Goal: Task Accomplishment & Management: Use online tool/utility

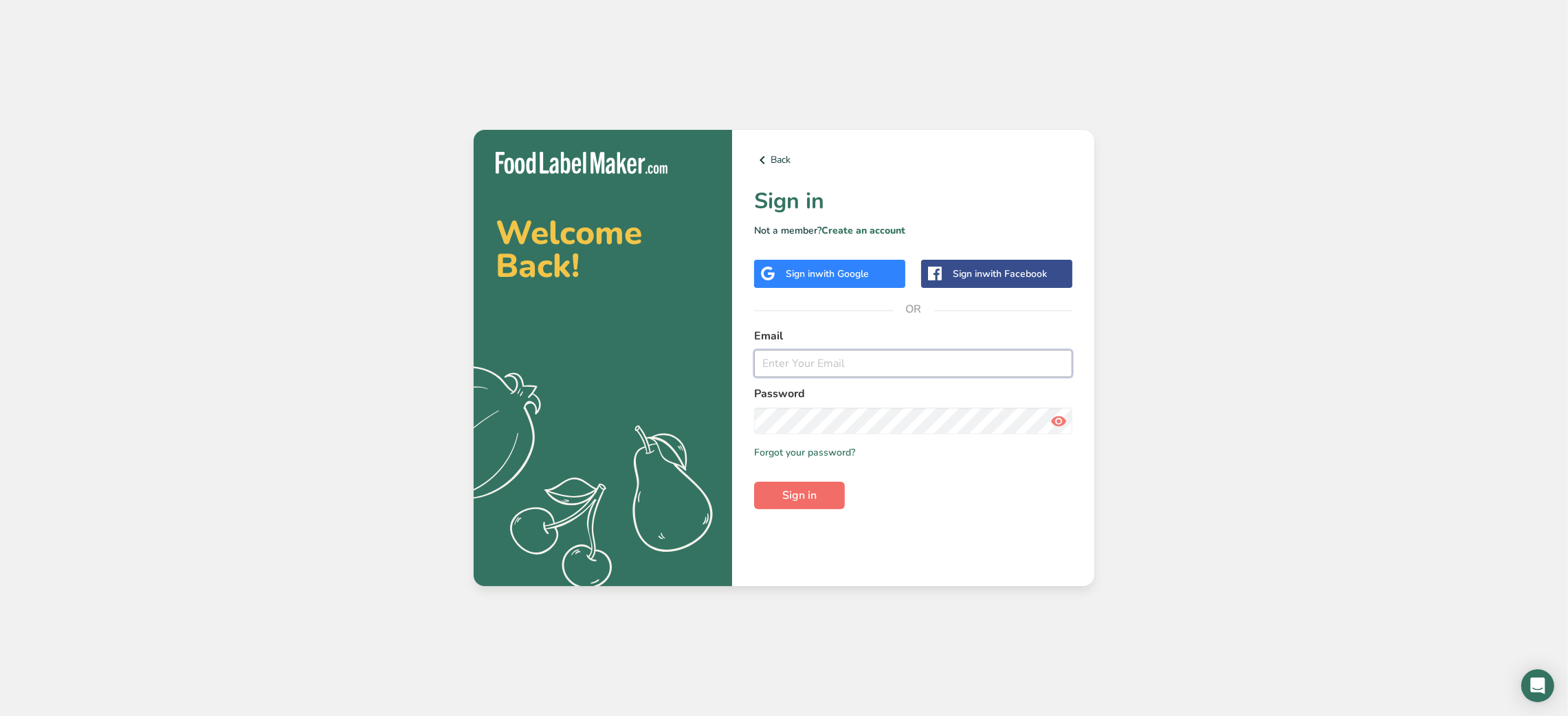
type input "[EMAIL_ADDRESS][DOMAIN_NAME]"
click at [807, 502] on span "Sign in" at bounding box center [799, 496] width 34 height 16
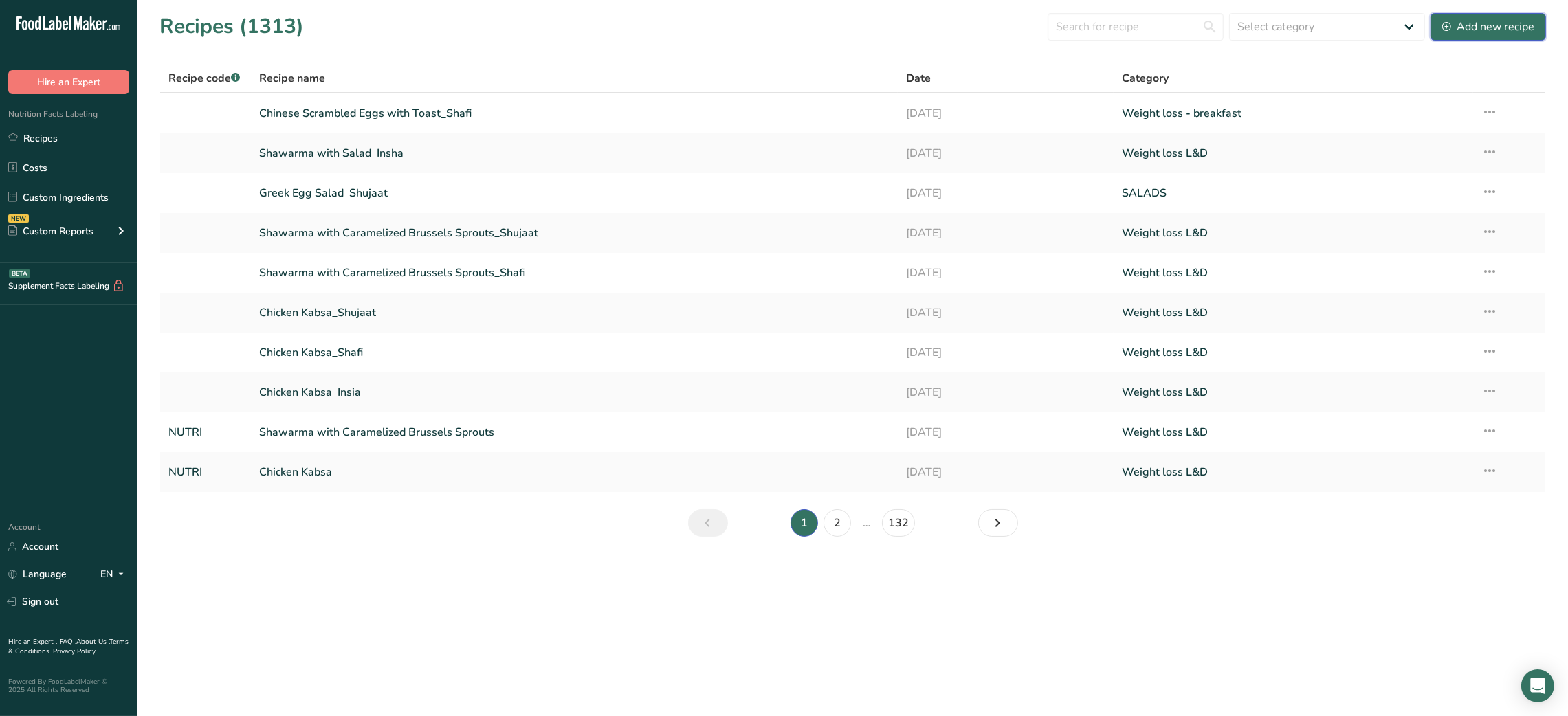
click at [1500, 32] on div "Add new recipe" at bounding box center [1489, 27] width 92 height 16
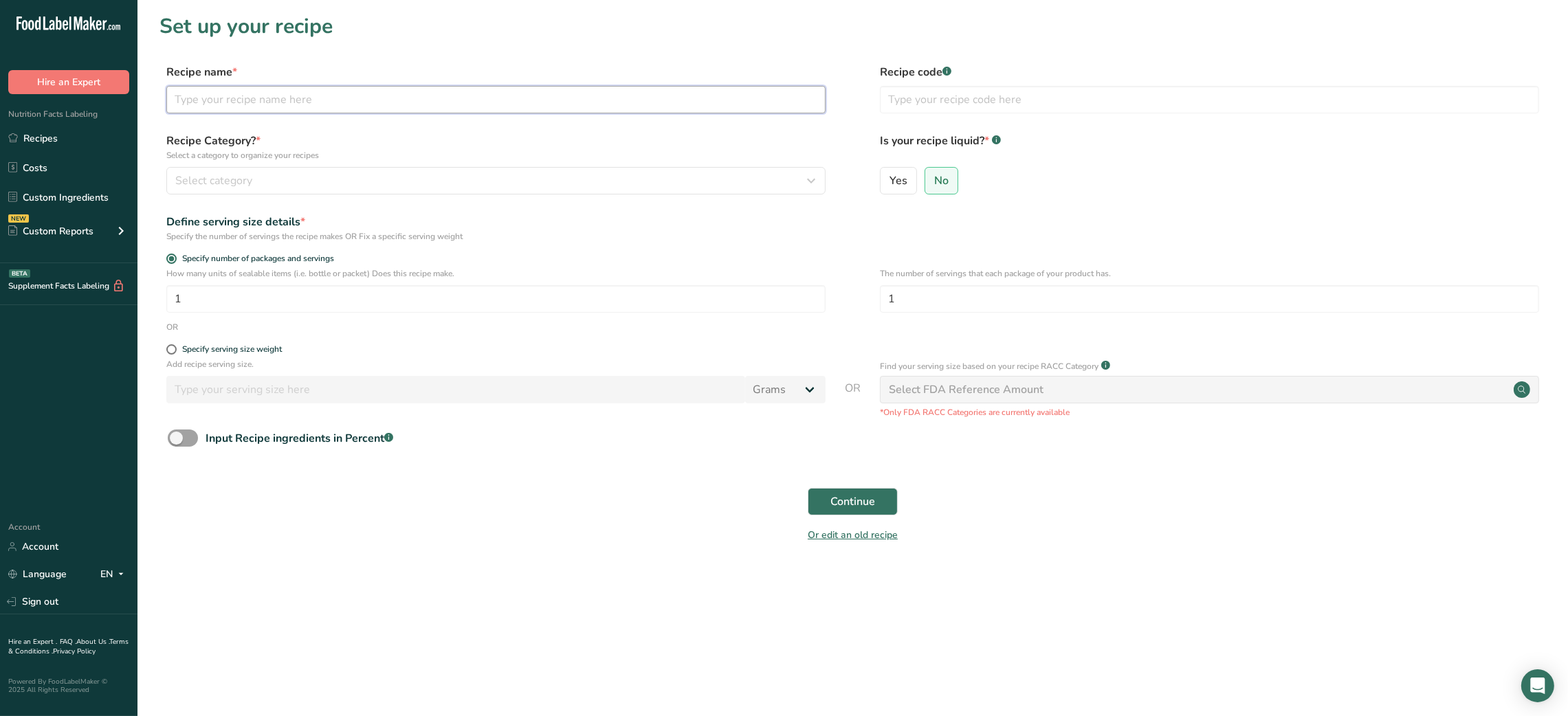
click at [220, 100] on input "text" at bounding box center [496, 99] width 659 height 27
paste input "Nduja Scrambled Eggs"
type input "Nduja Scrambled Eggs"
click at [1023, 86] on input "text" at bounding box center [1210, 99] width 659 height 27
type input "NUTRI"
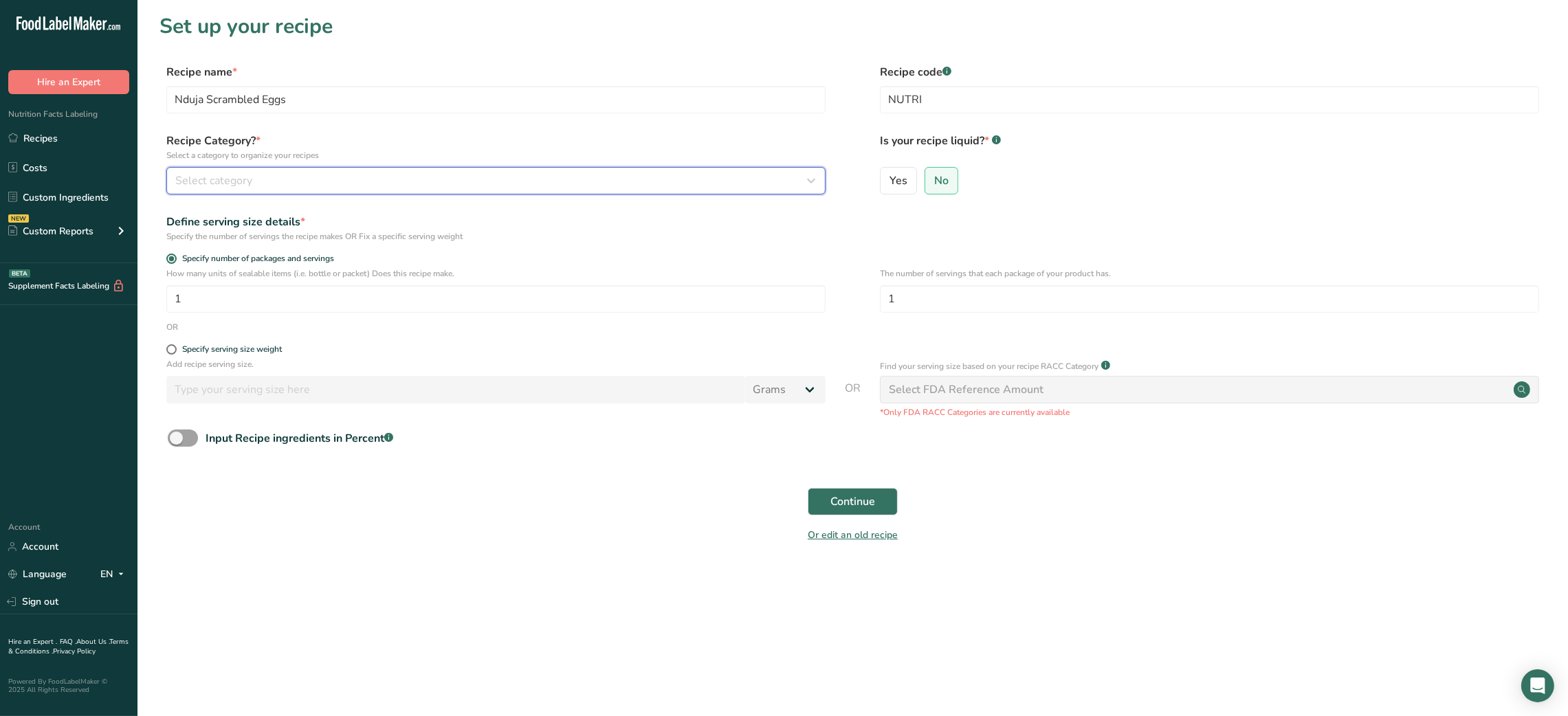
click at [815, 185] on icon "button" at bounding box center [812, 180] width 16 height 24
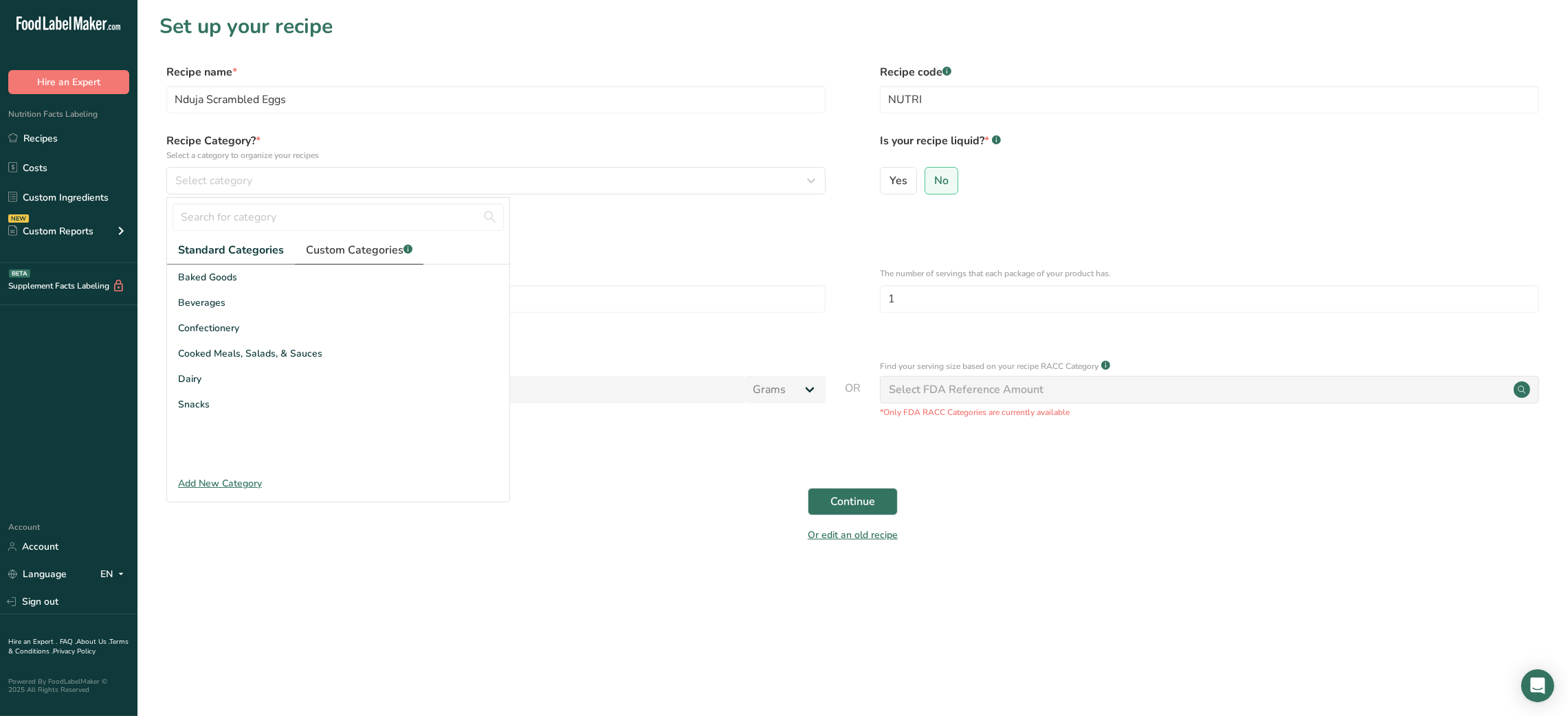
click at [374, 249] on span "Custom Categories .a-a{fill:#347362;}.b-a{fill:#fff;}" at bounding box center [359, 250] width 107 height 16
click at [341, 462] on link "2" at bounding box center [349, 456] width 21 height 21
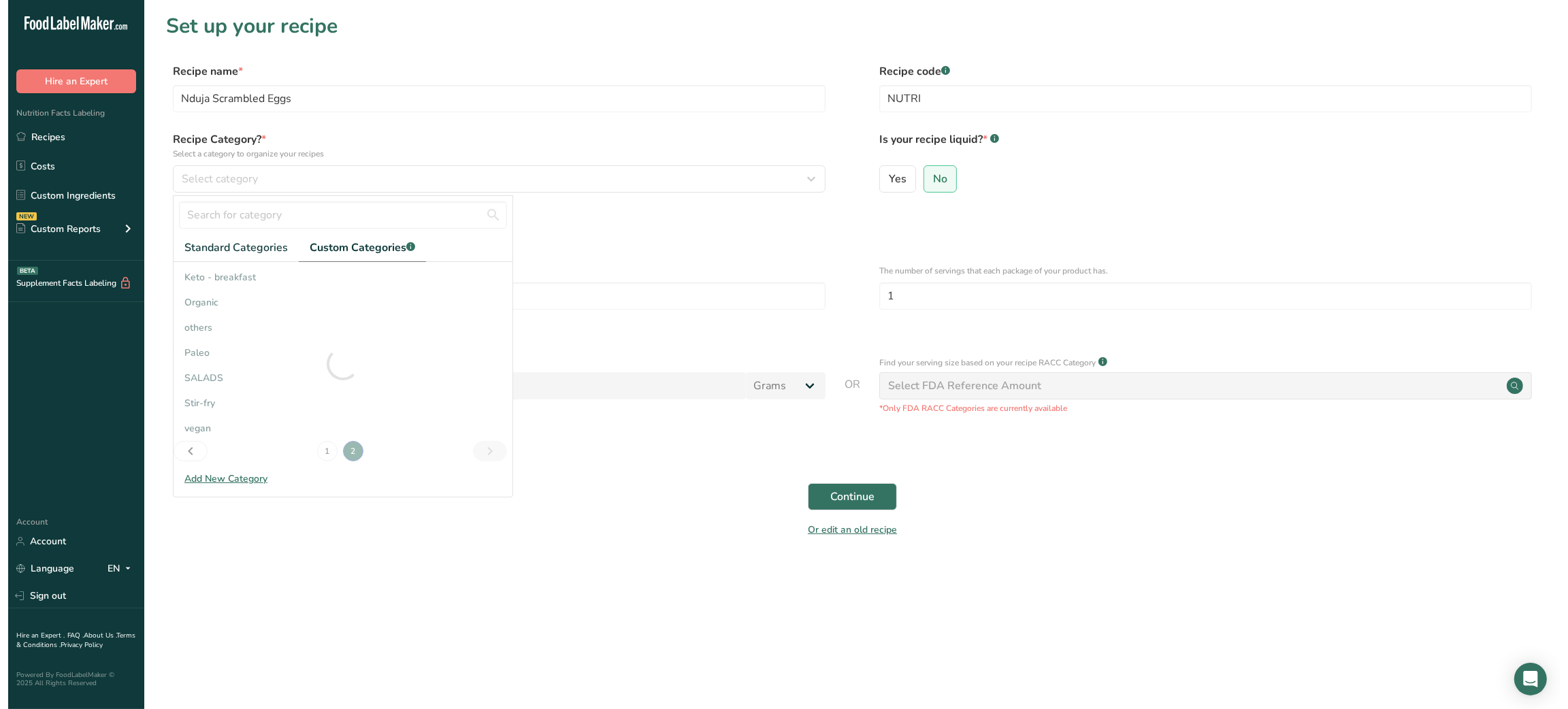
scroll to position [0, 0]
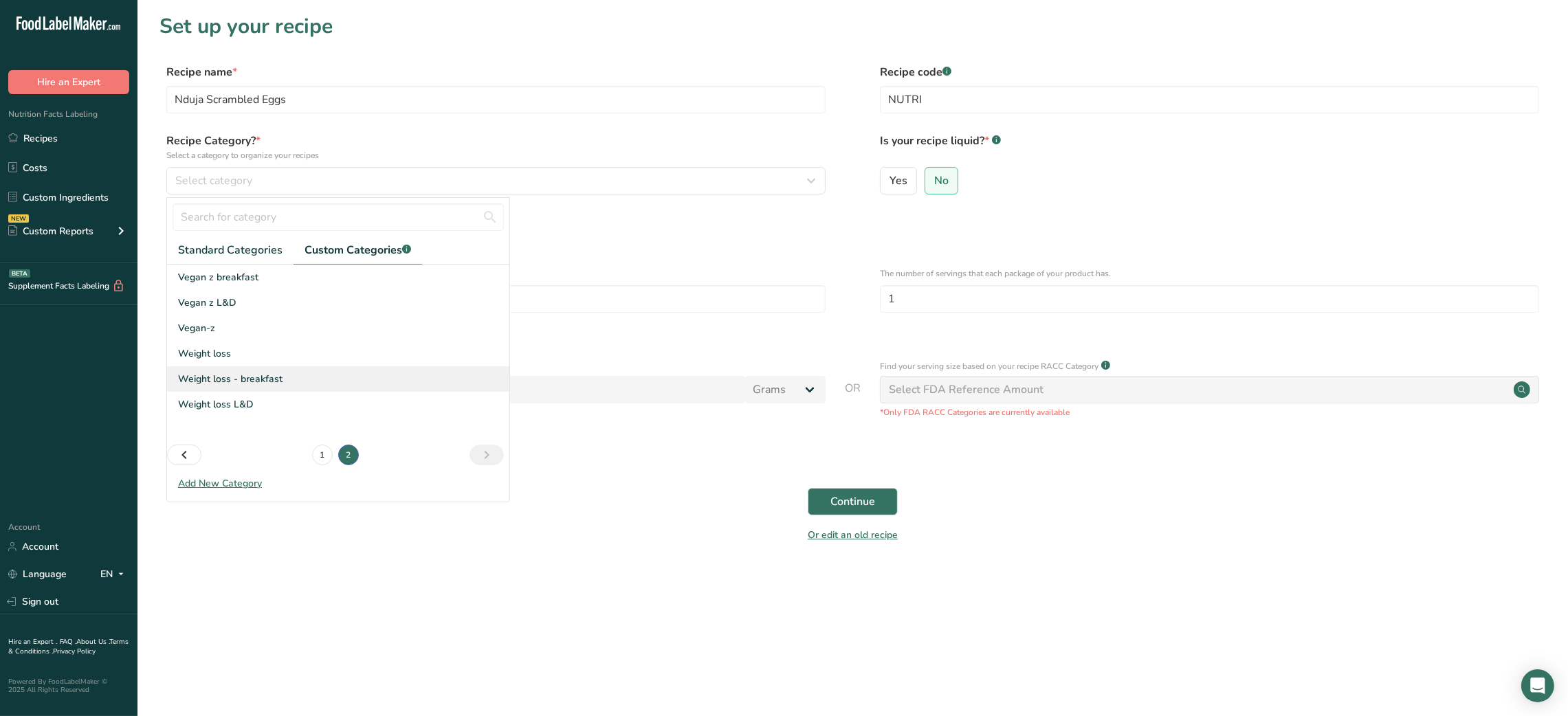
click at [225, 378] on span "Weight loss - breakfast" at bounding box center [230, 378] width 105 height 14
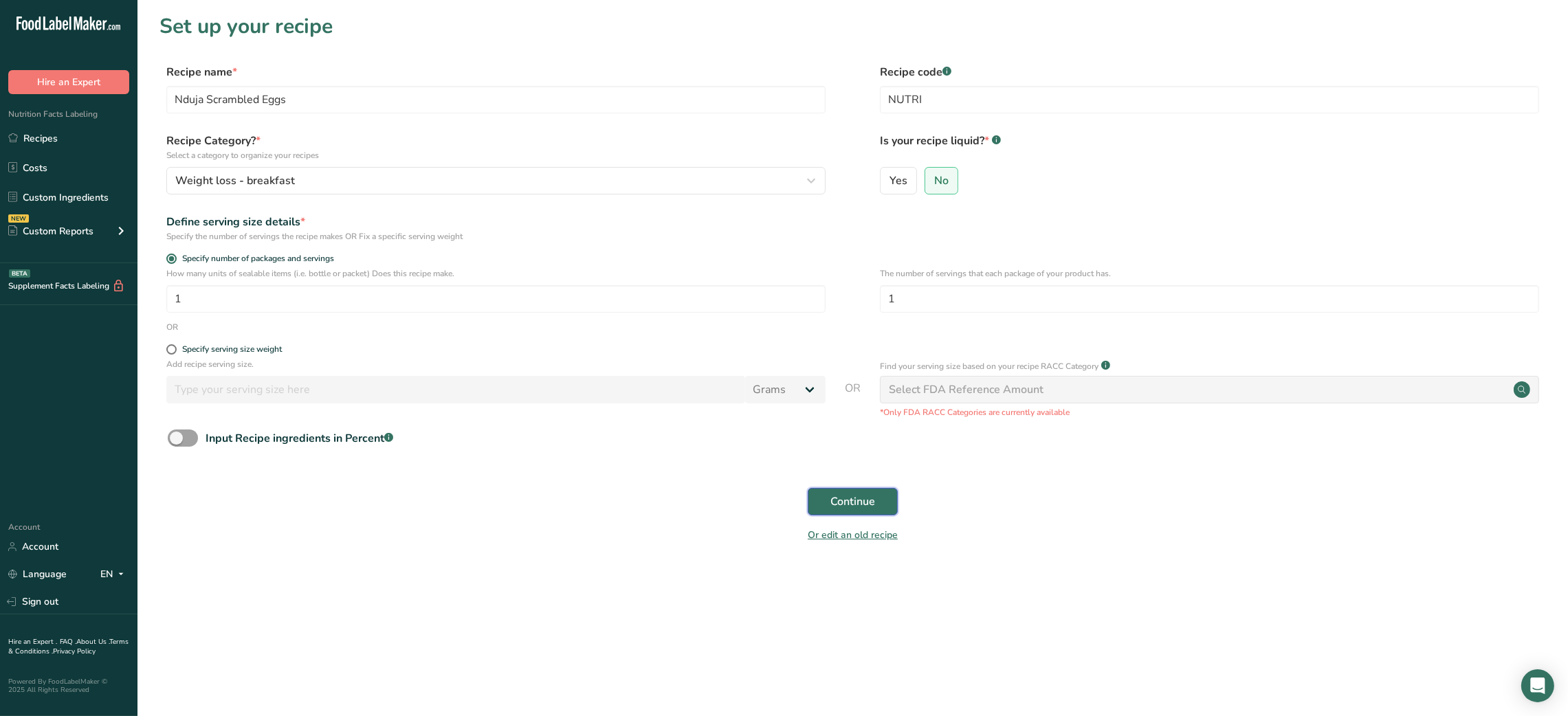
click at [856, 496] on span "Continue" at bounding box center [853, 502] width 45 height 16
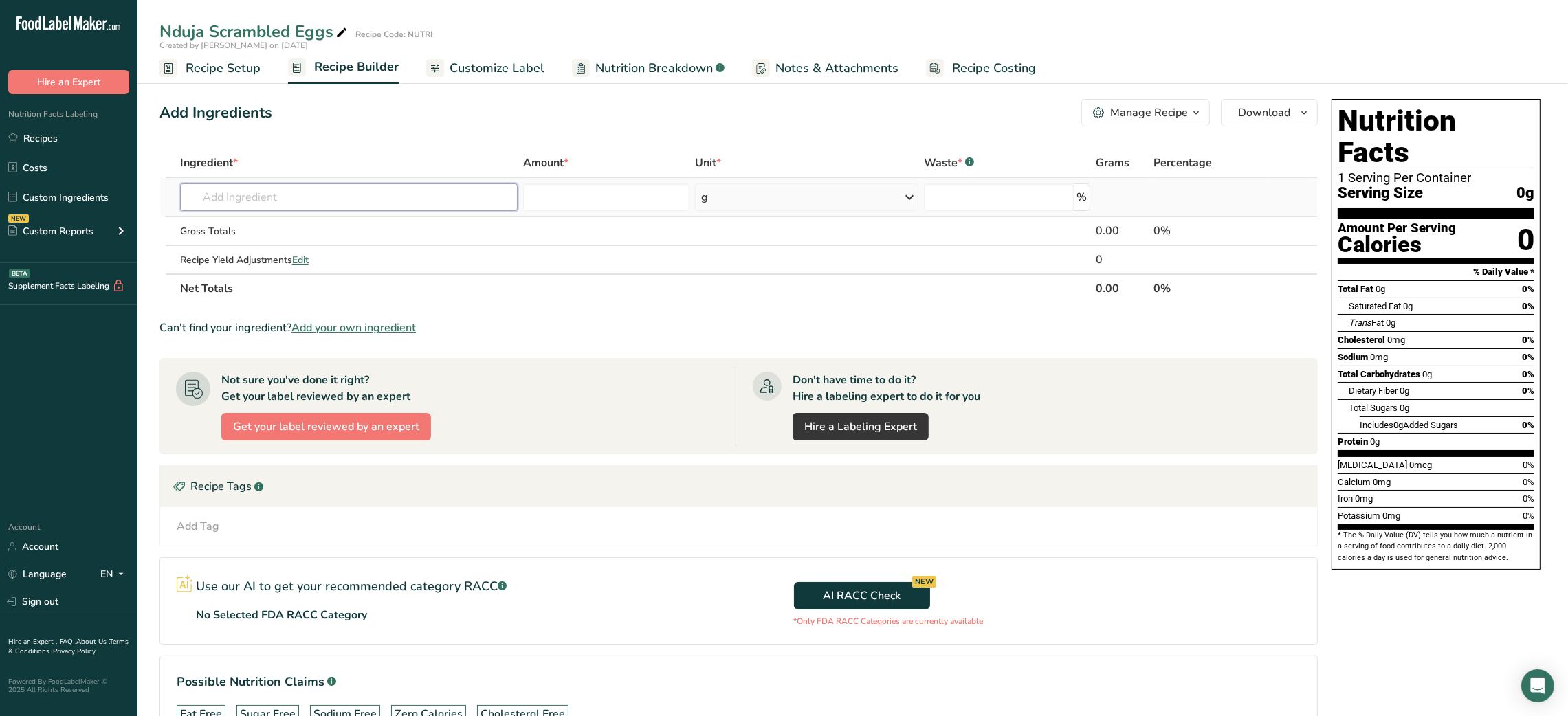
click at [288, 204] on input "text" at bounding box center [350, 197] width 338 height 27
click at [220, 197] on input "LARGE EGGS SCRAM" at bounding box center [350, 197] width 338 height 27
click at [310, 192] on input "EGGS SCRAM" at bounding box center [350, 197] width 338 height 27
type input "EGGS SCRAM"
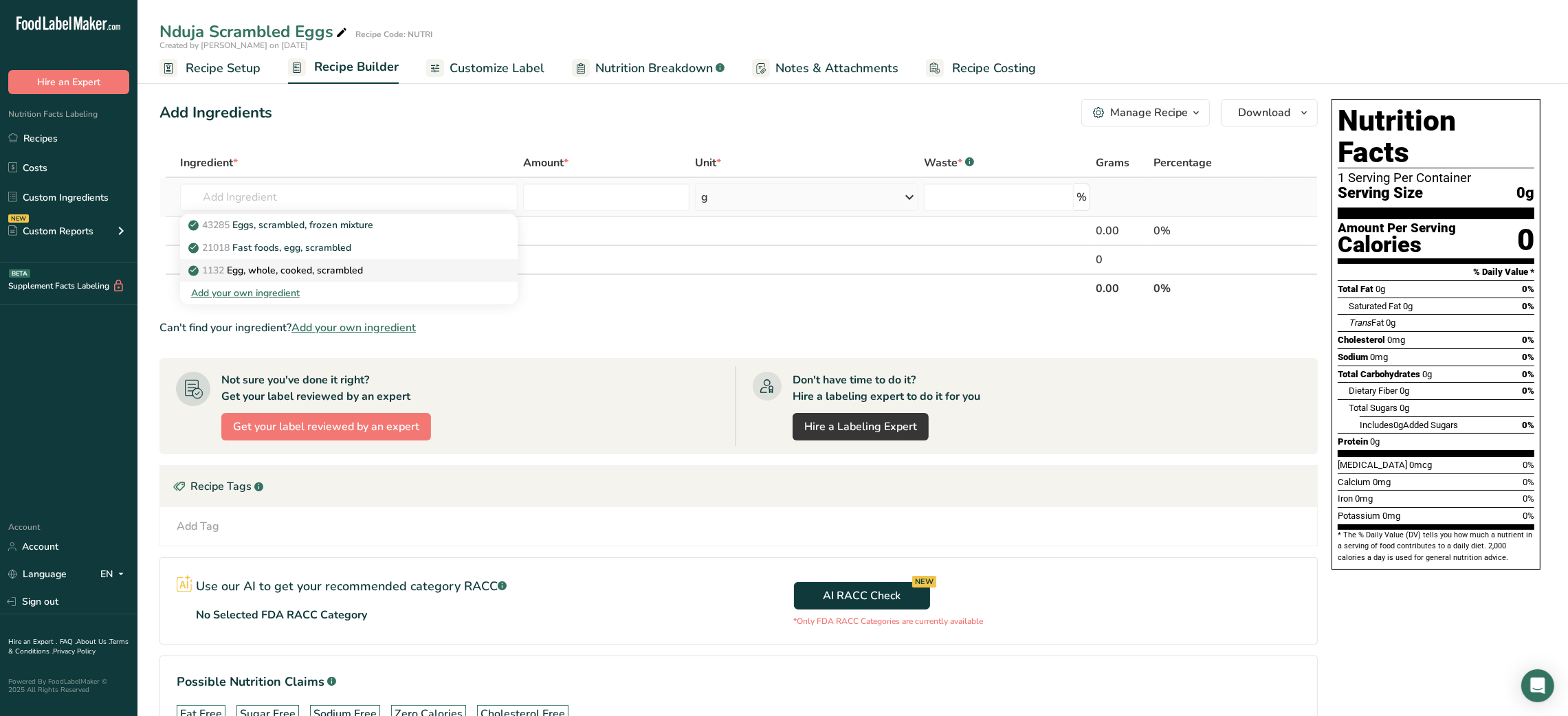
click at [315, 277] on link "1132 Egg, whole, cooked, scrambled" at bounding box center [350, 270] width 338 height 23
type input "Egg, whole, cooked, scrambled"
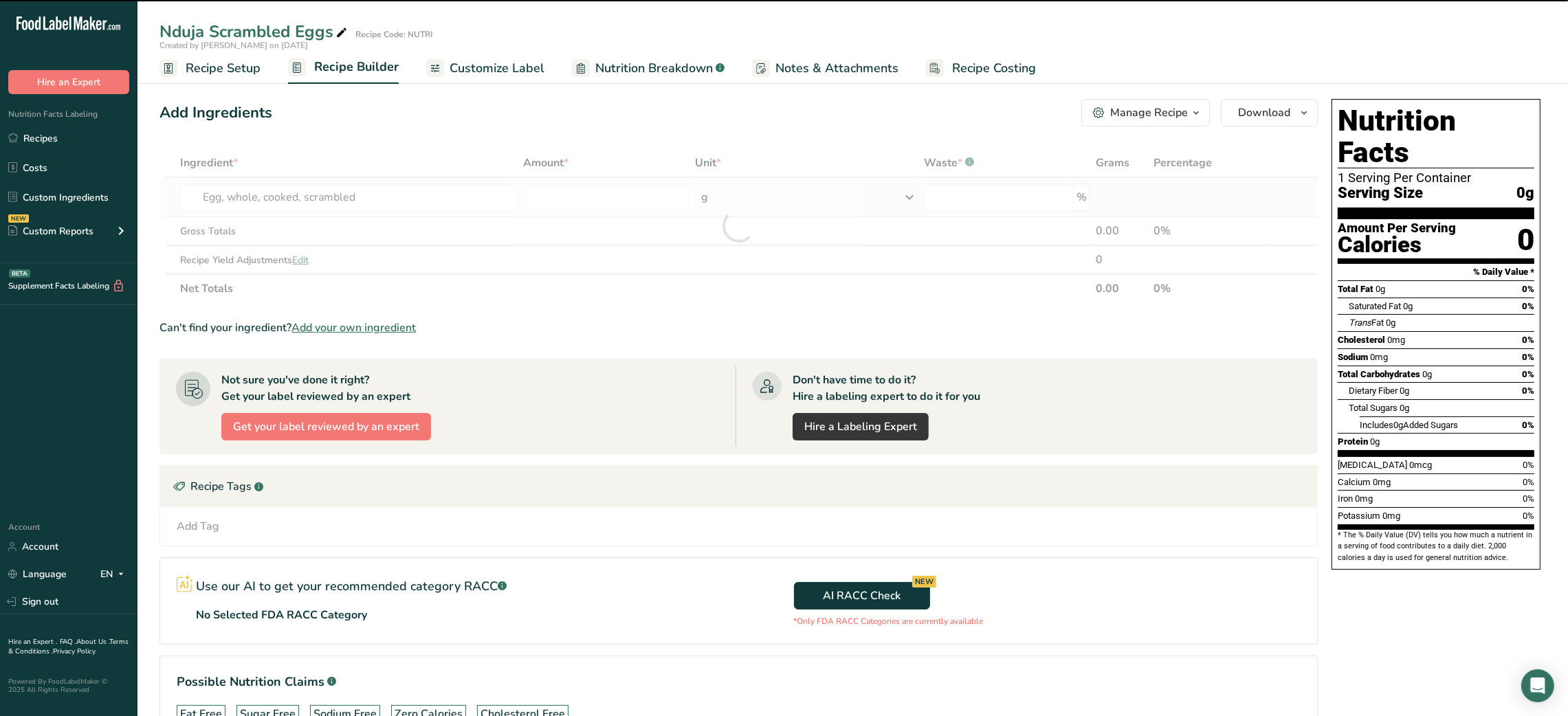
type input "0"
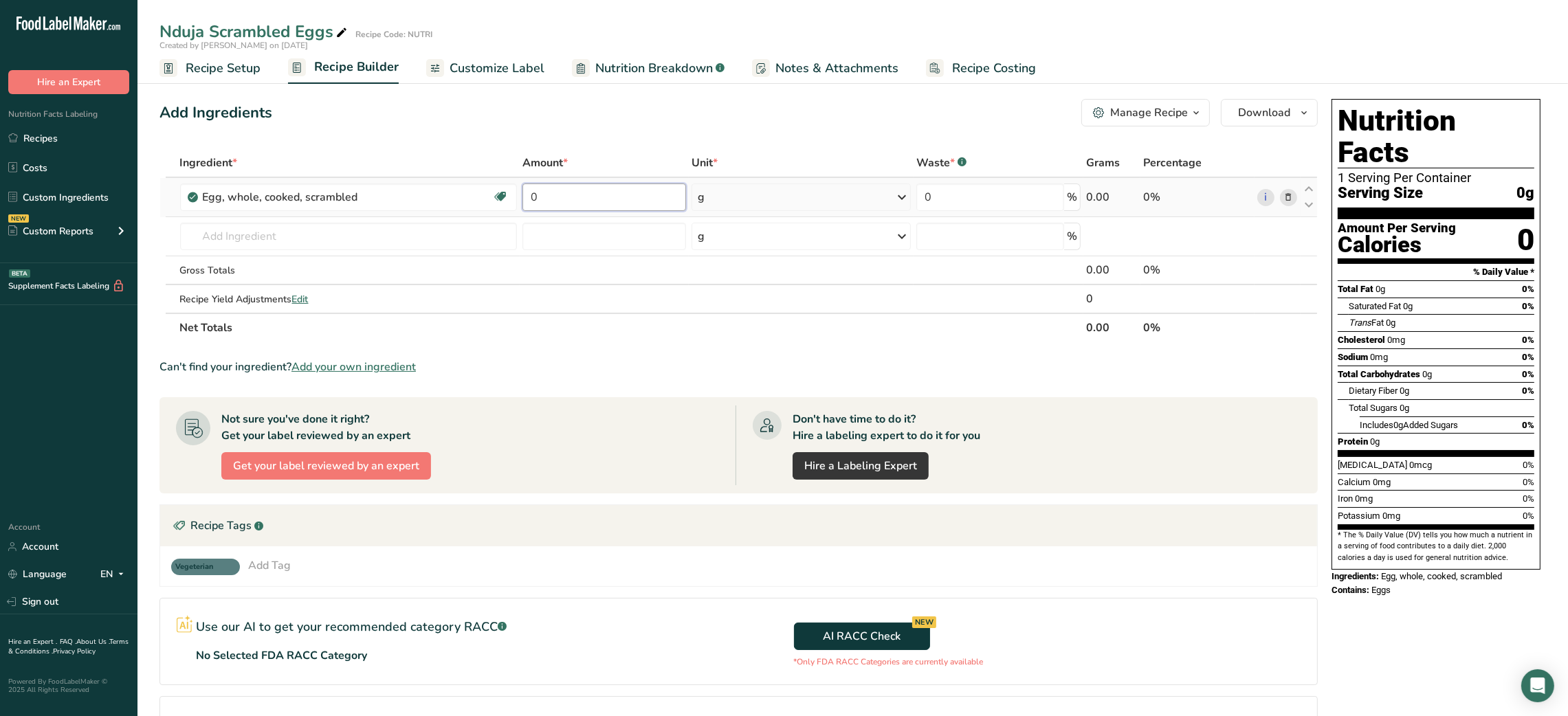
click at [621, 185] on input "0" at bounding box center [604, 197] width 163 height 27
click at [718, 195] on div "Ingredient * Amount * Unit * Waste * .a-a{fill:#347362;}.b-a{fill:#fff;} Grams …" at bounding box center [738, 245] width 1158 height 194
click at [718, 195] on div "g" at bounding box center [801, 197] width 220 height 27
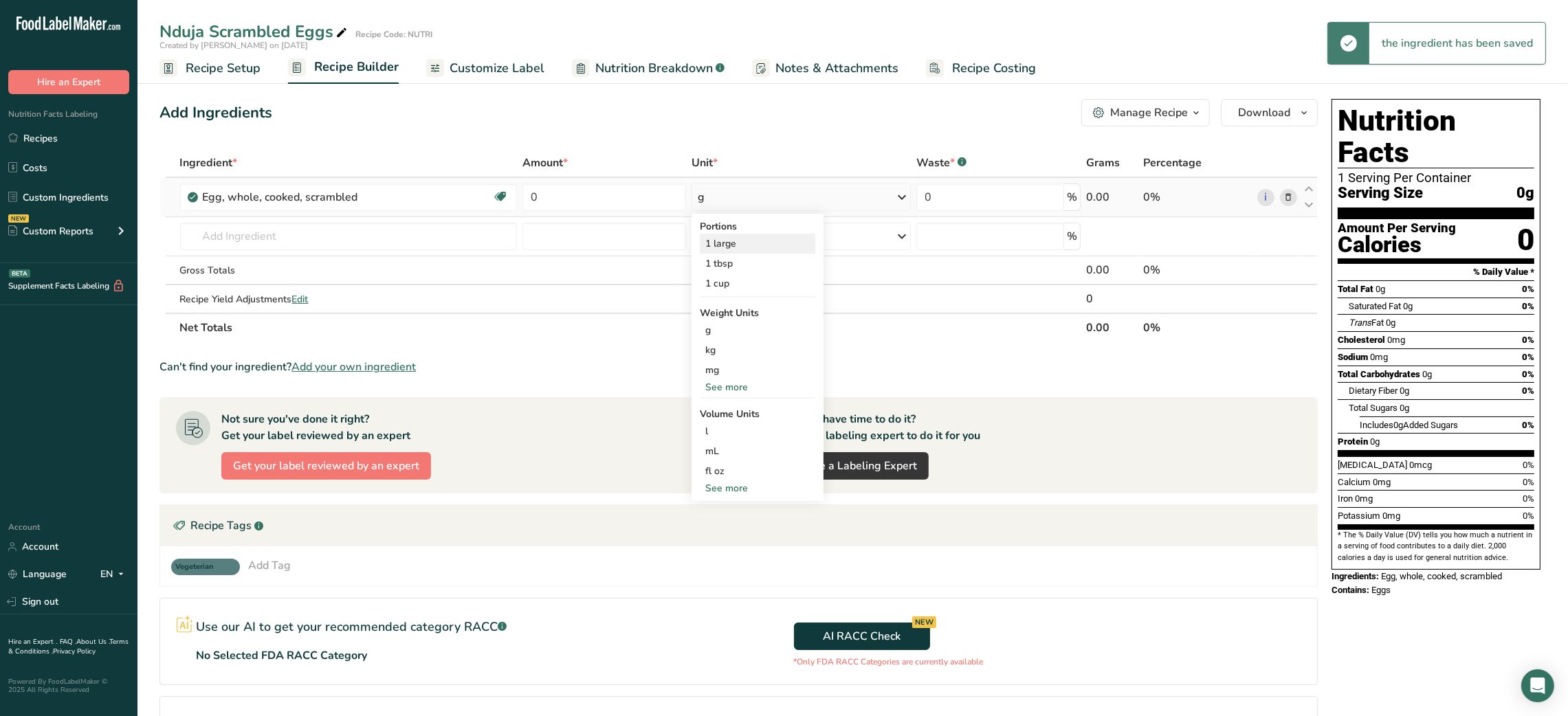
click at [729, 237] on div "1 large" at bounding box center [758, 243] width 116 height 20
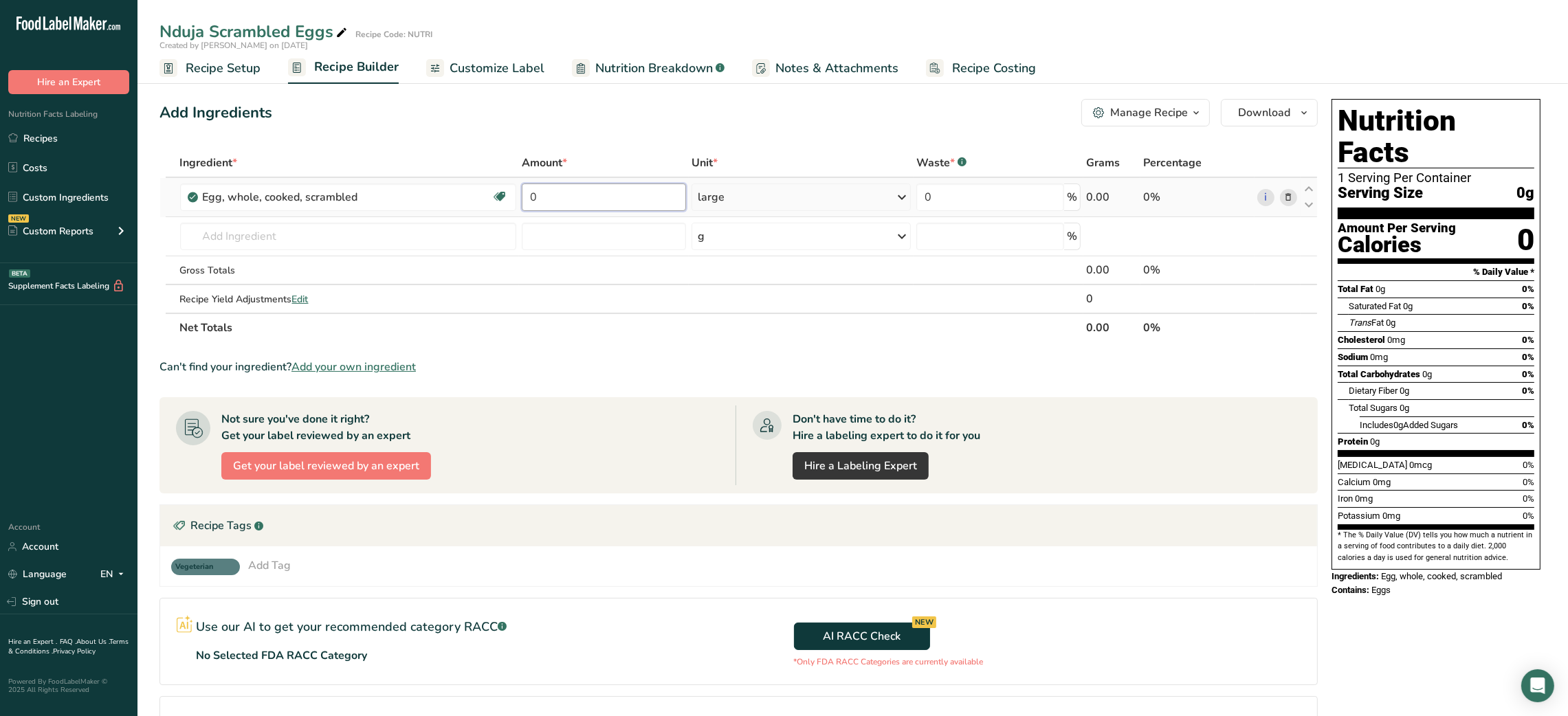
click at [533, 200] on input "0" at bounding box center [603, 197] width 163 height 27
type input "2"
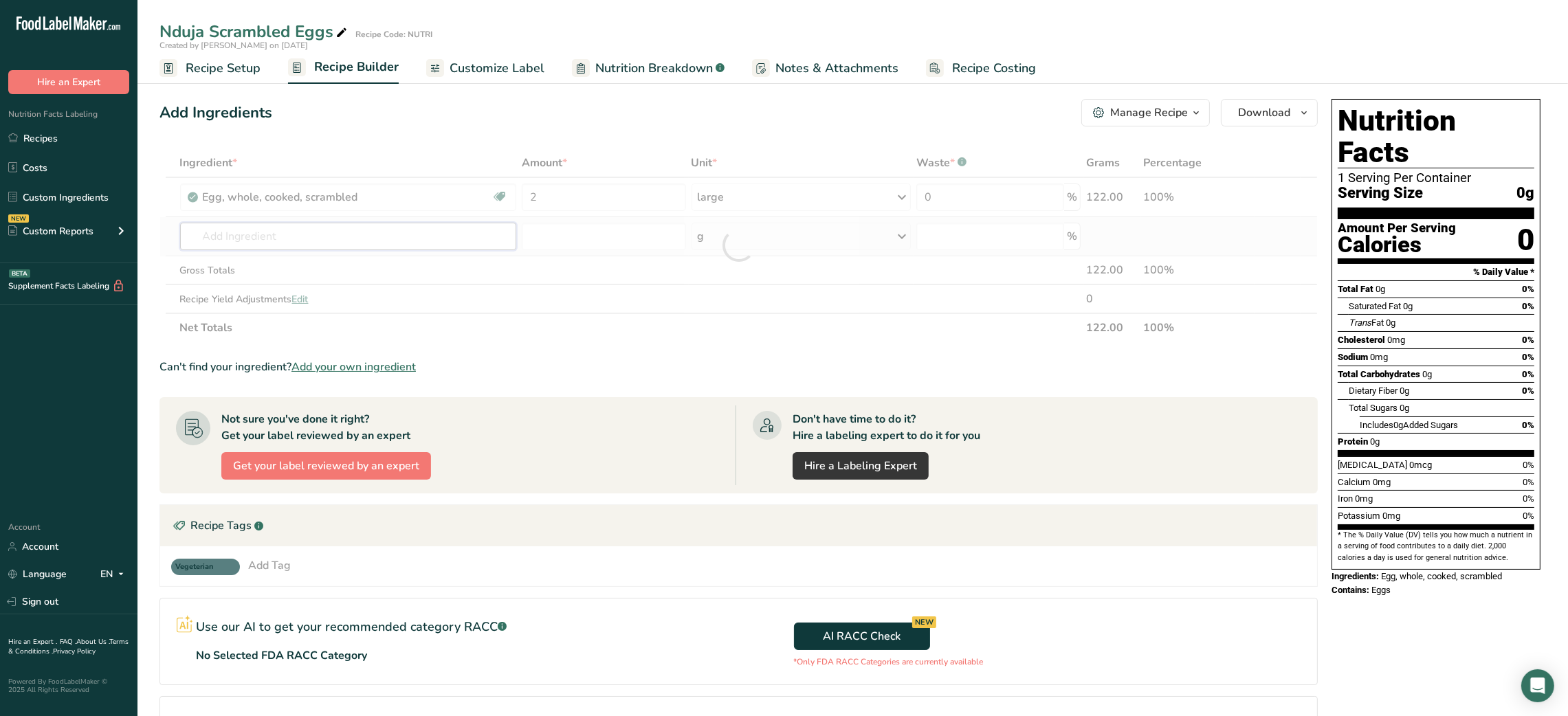
click at [390, 226] on div "Ingredient * Amount * Unit * Waste * .a-a{fill:#347362;}.b-a{fill:#fff;} Grams …" at bounding box center [738, 245] width 1158 height 194
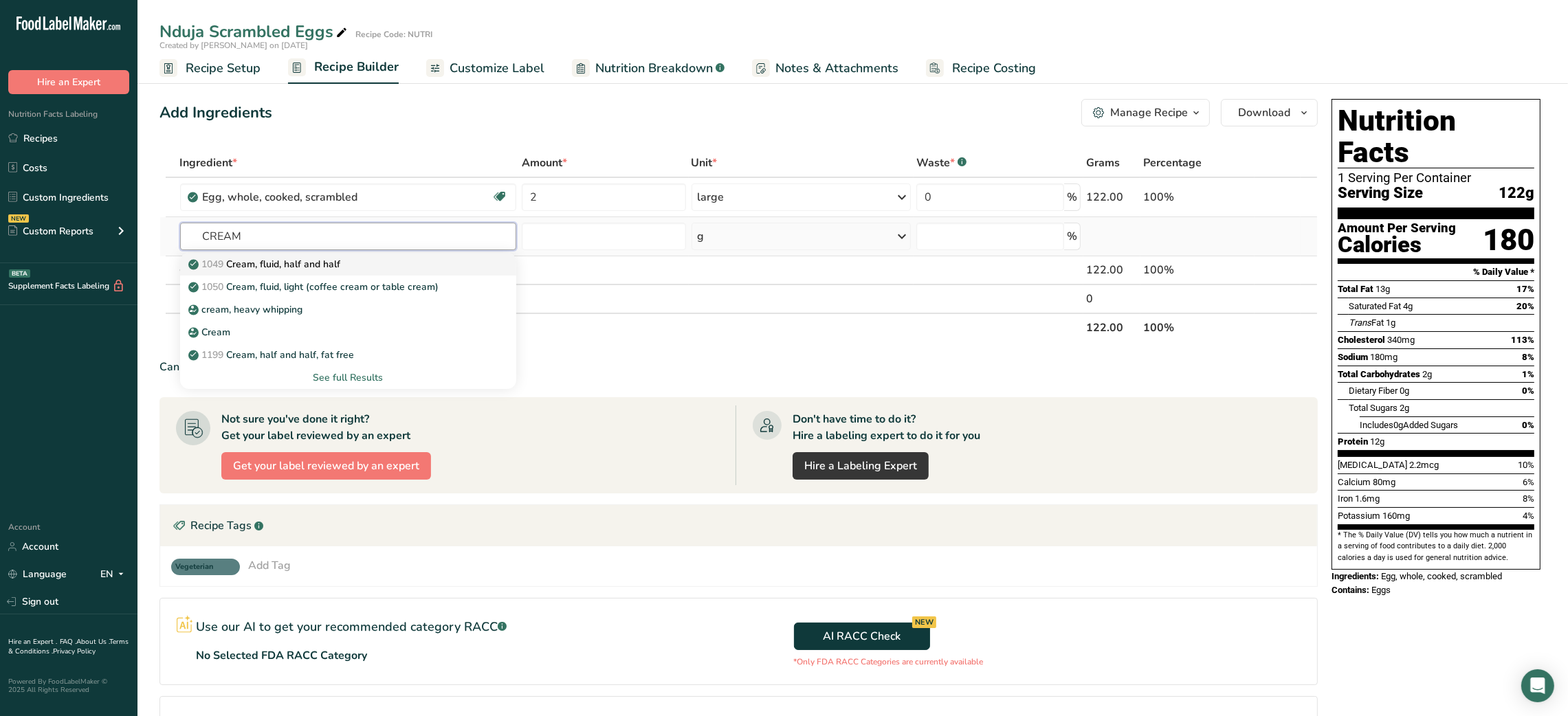
type input "CREAM"
click at [280, 259] on p "1049 Cream, fluid, half and half" at bounding box center [266, 263] width 150 height 14
type input "Cream, fluid, half and half"
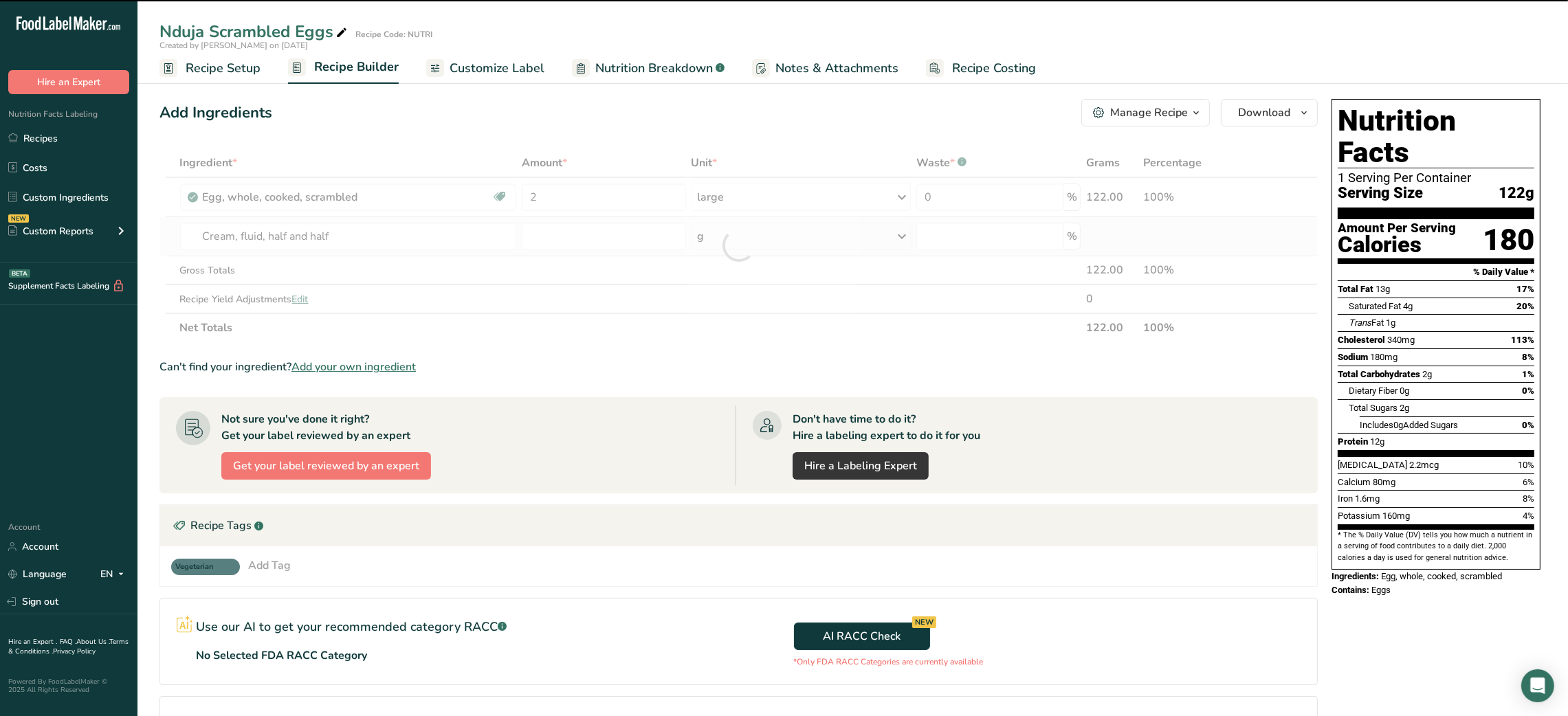
type input "0"
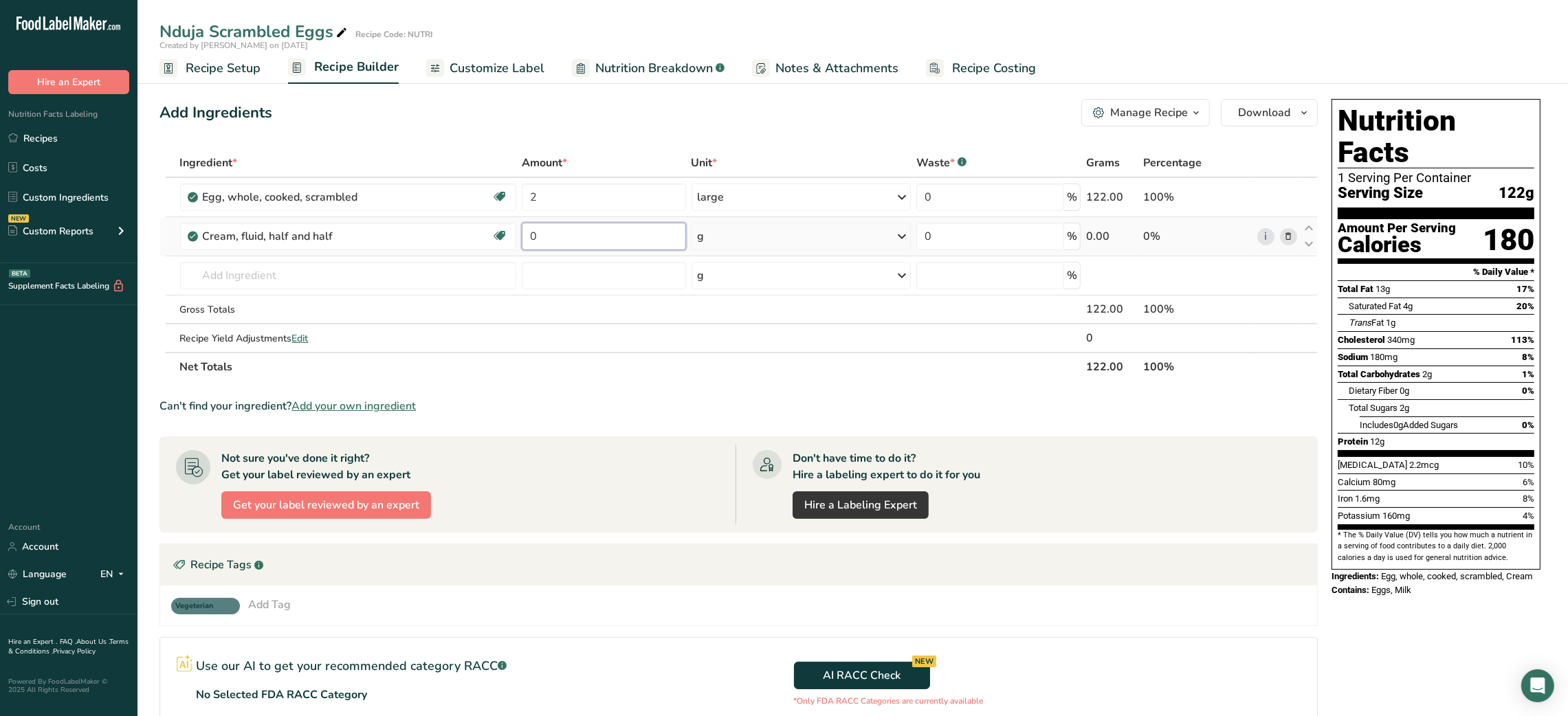
click at [537, 245] on input "0" at bounding box center [603, 236] width 163 height 27
type input "30"
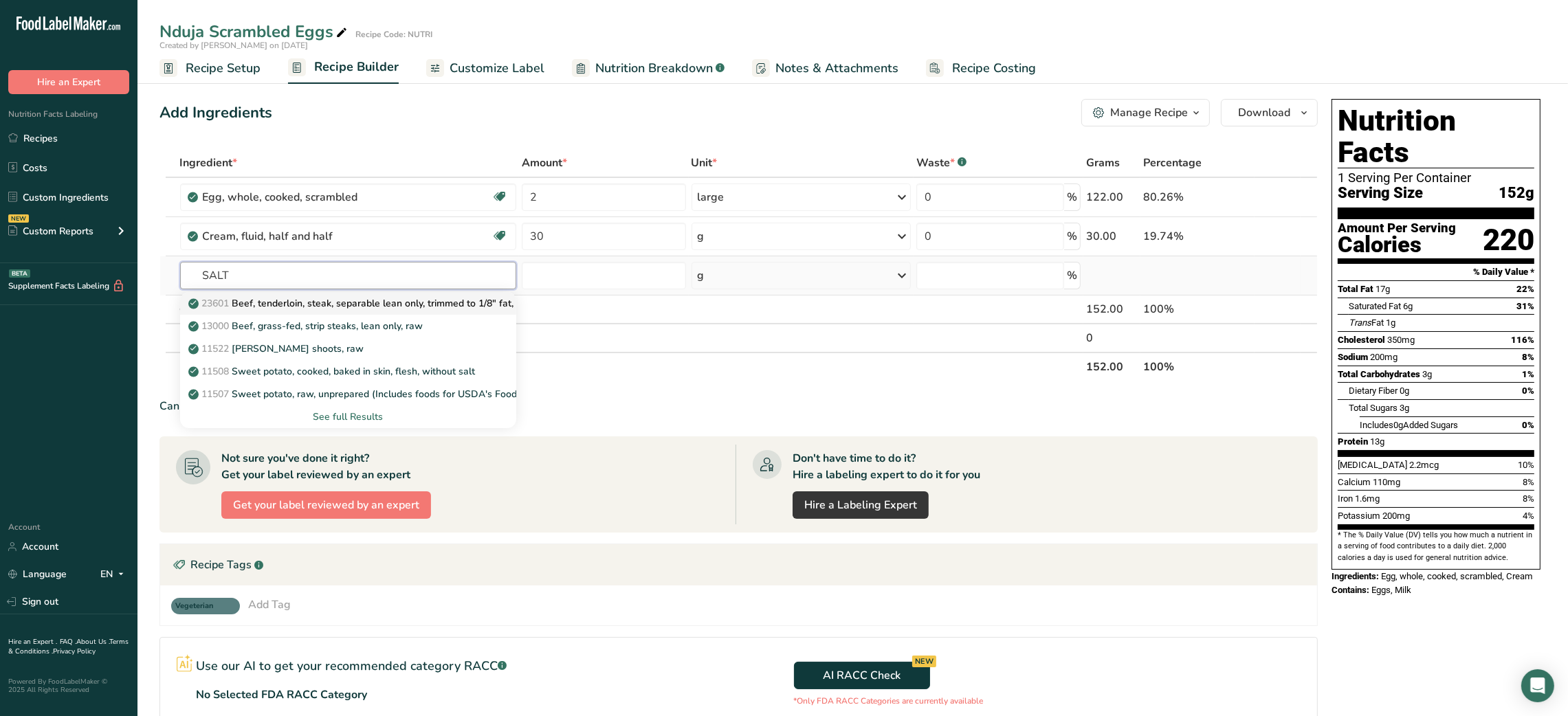
type input "SALT"
click at [304, 292] on link "23601 Beef, tenderloin, steak, separable lean only, trimmed to 1/8" fat, all gr…" at bounding box center [349, 303] width 337 height 23
type input "Beef, tenderloin, steak, separable lean only, trimmed to 1/8" fat, all grades, …"
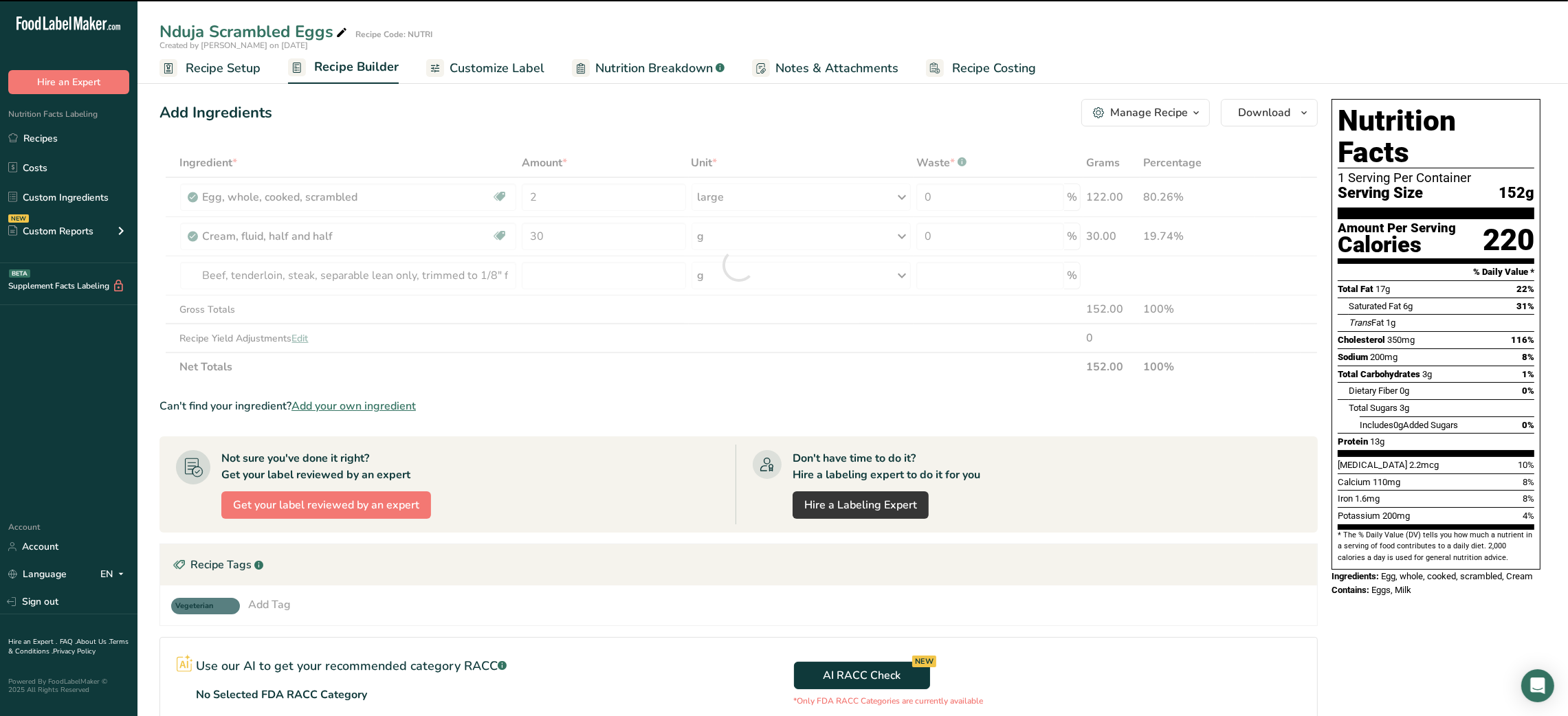
type input "0"
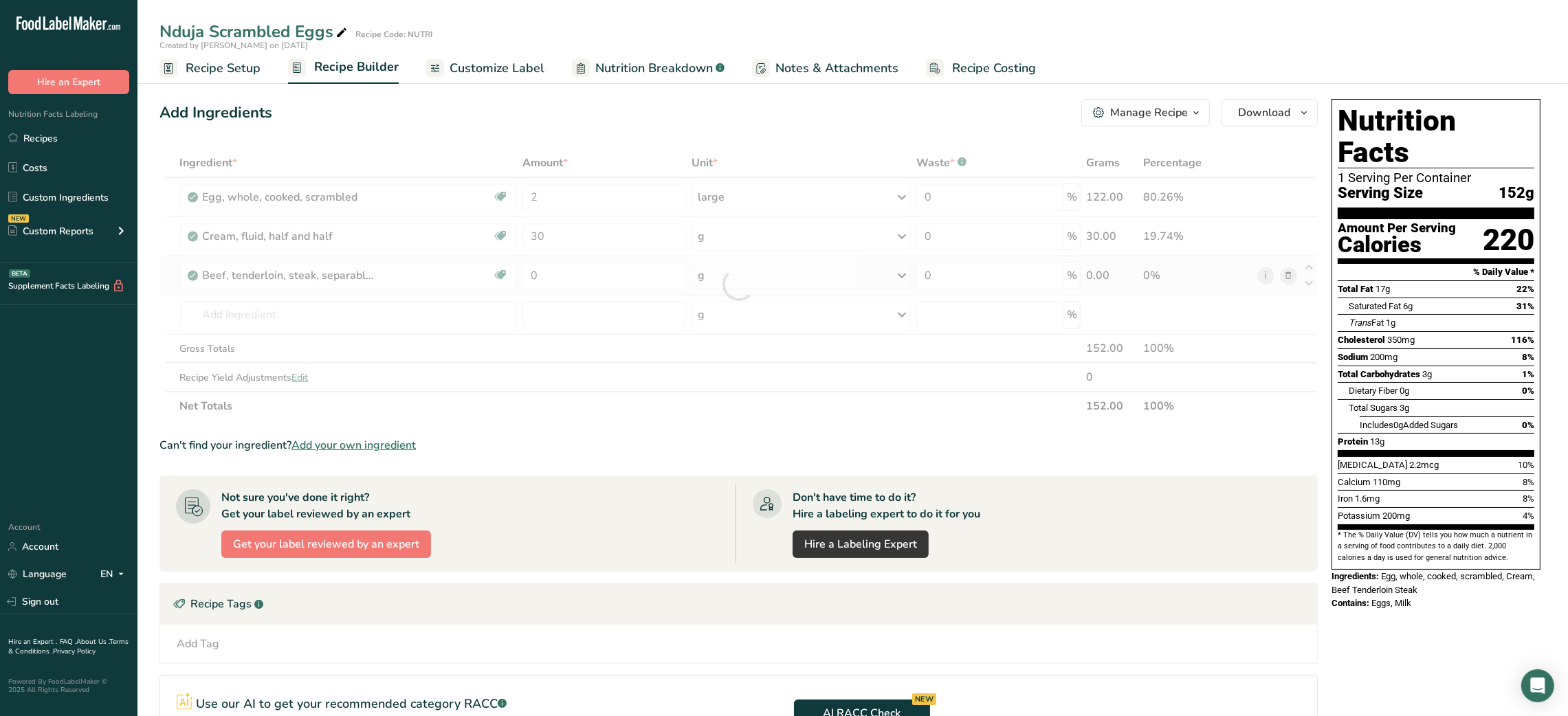
click at [1289, 272] on div "Ingredient * Amount * Unit * Waste * .a-a{fill:#347362;}.b-a{fill:#fff;} Grams …" at bounding box center [738, 284] width 1158 height 272
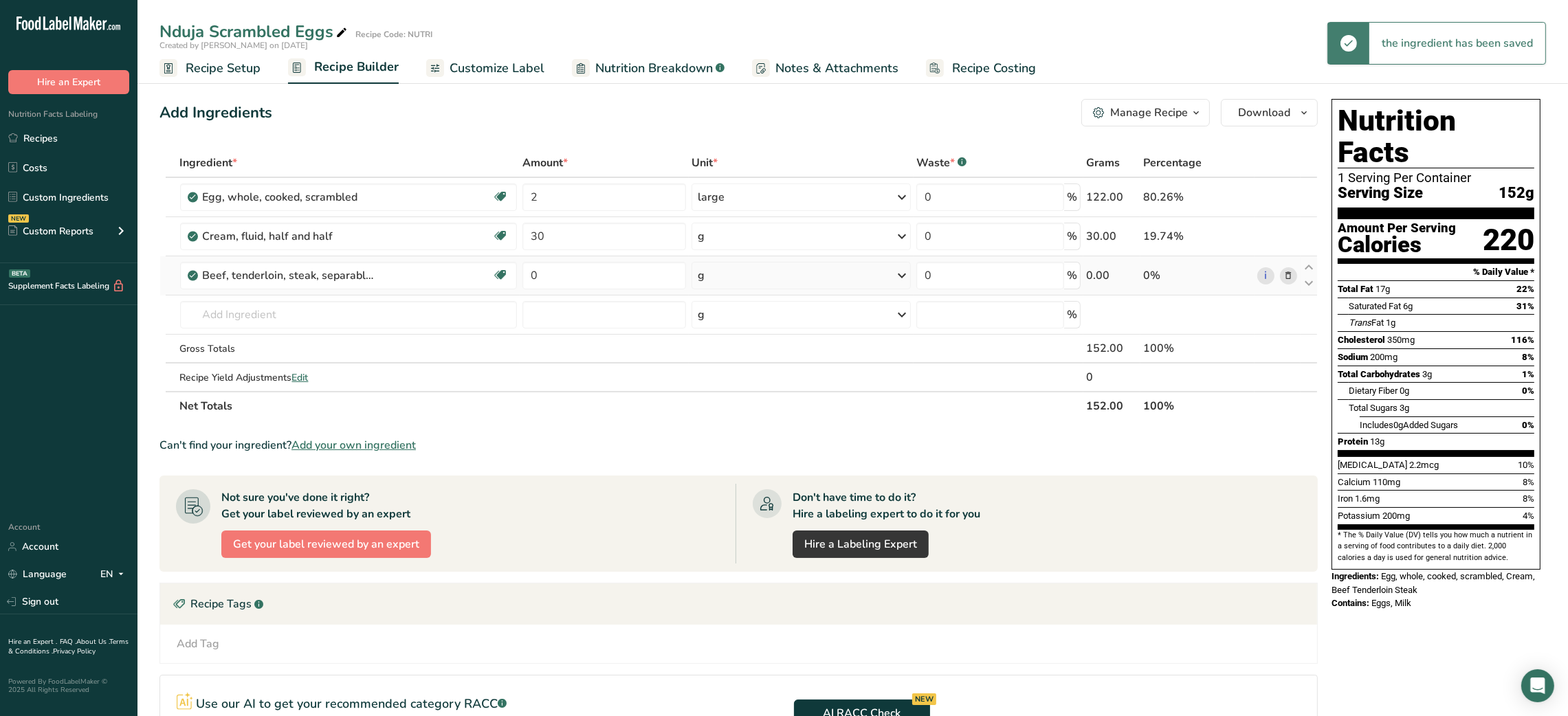
click at [1286, 276] on icon at bounding box center [1288, 275] width 10 height 14
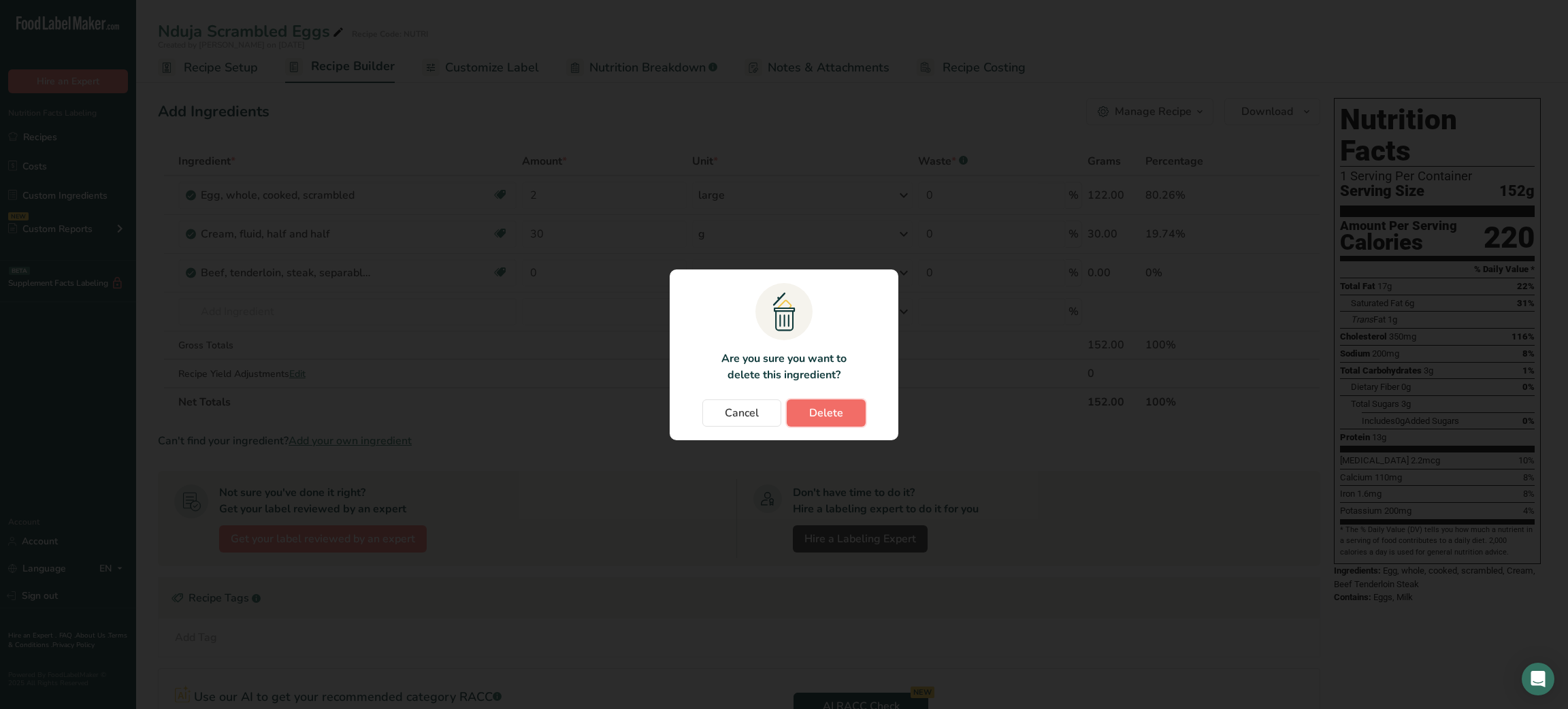
click at [827, 403] on button "Delete" at bounding box center [825, 413] width 79 height 27
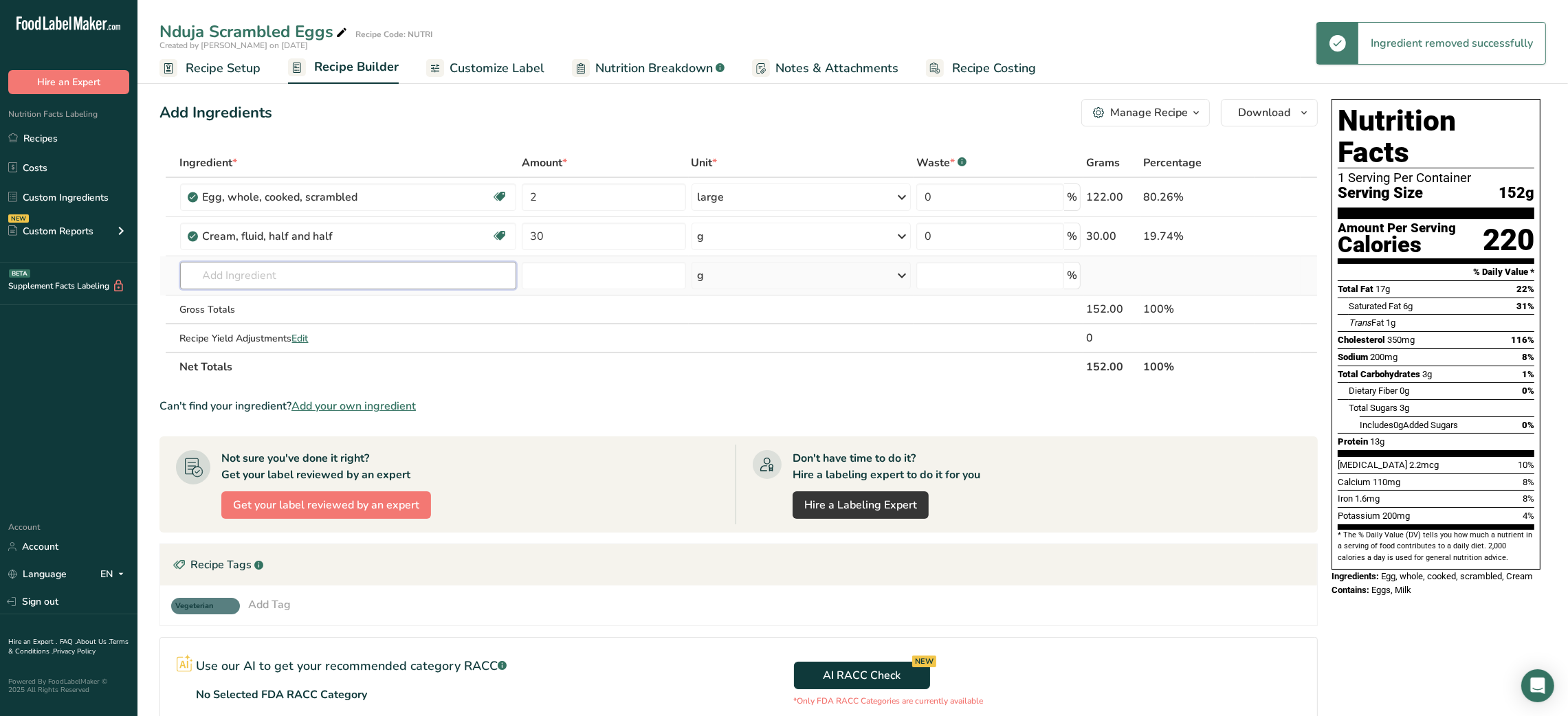
click at [243, 272] on input "text" at bounding box center [349, 275] width 337 height 27
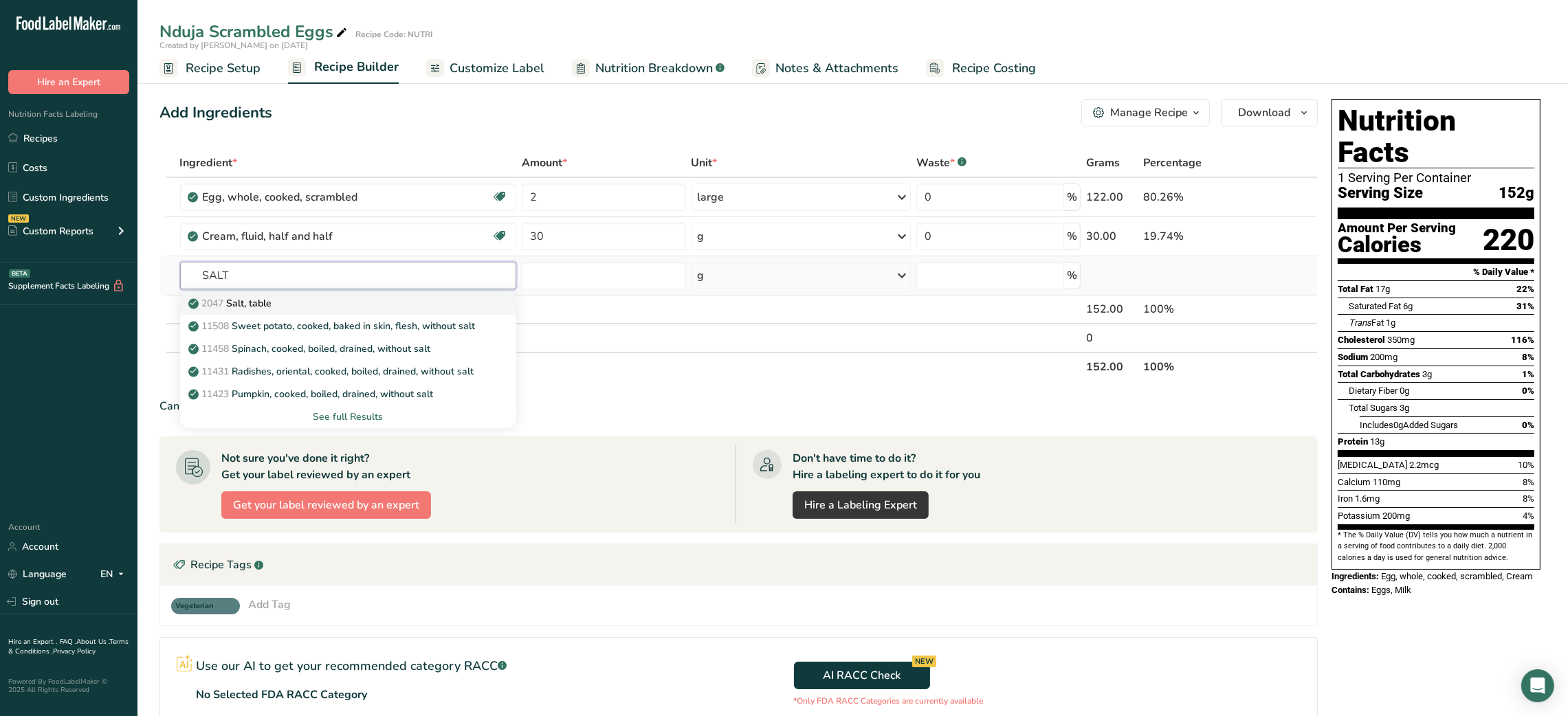
type input "SALT"
click at [254, 299] on p "2047 Salt, table" at bounding box center [232, 303] width 81 height 14
type input "Salt, table"
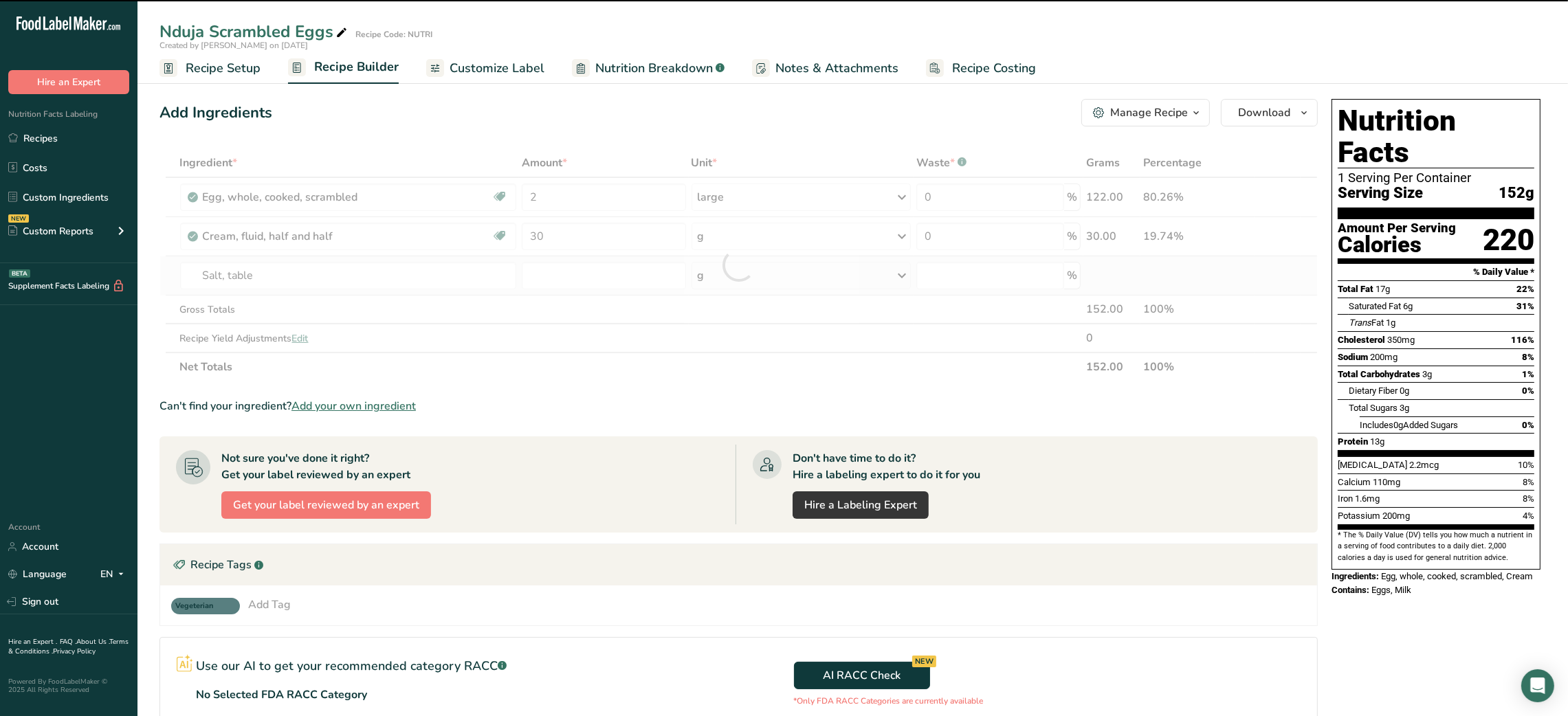
type input "0"
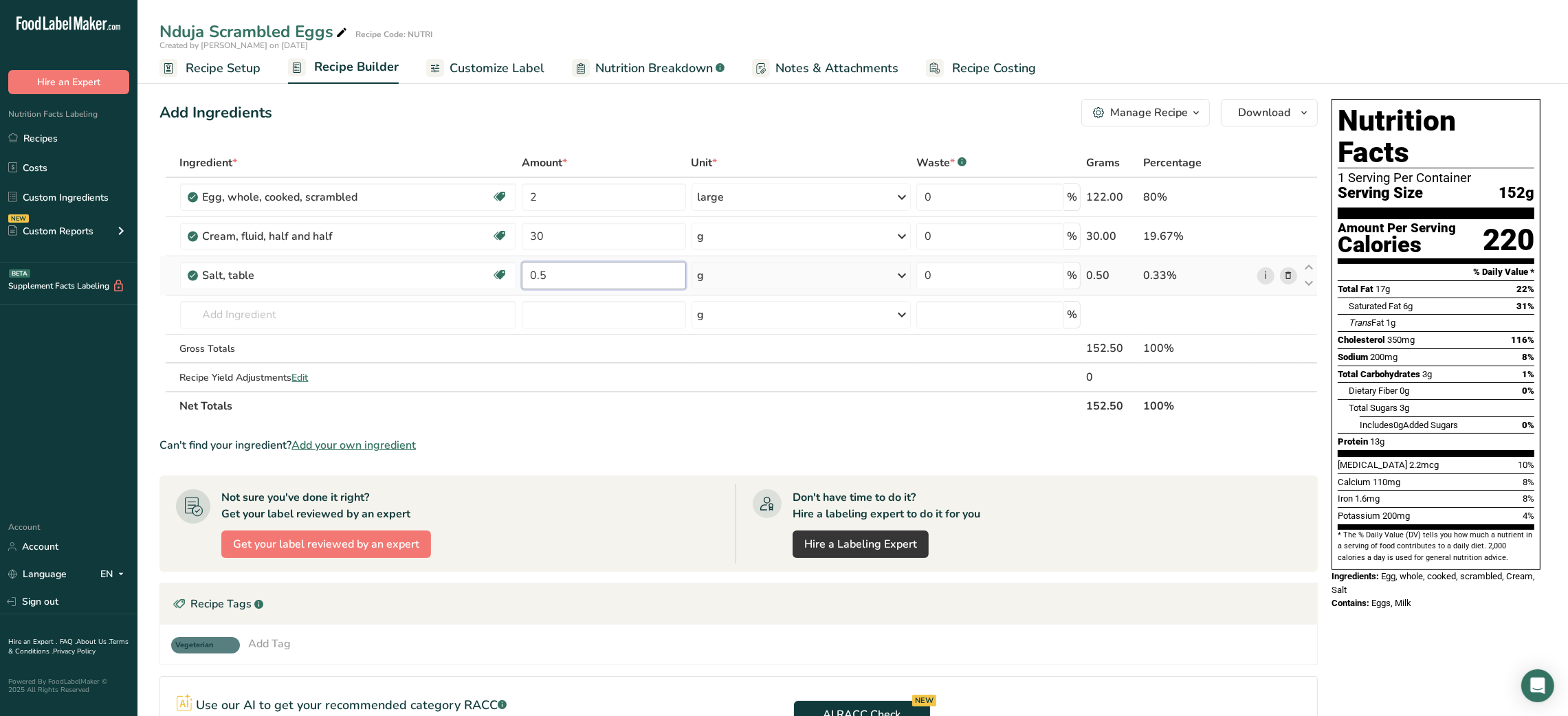
type input "0.5"
type input "BUTTER UNSALTED"
click at [283, 332] on link "1145 Butter, without salt" at bounding box center [349, 343] width 337 height 23
type input "Butter, without salt"
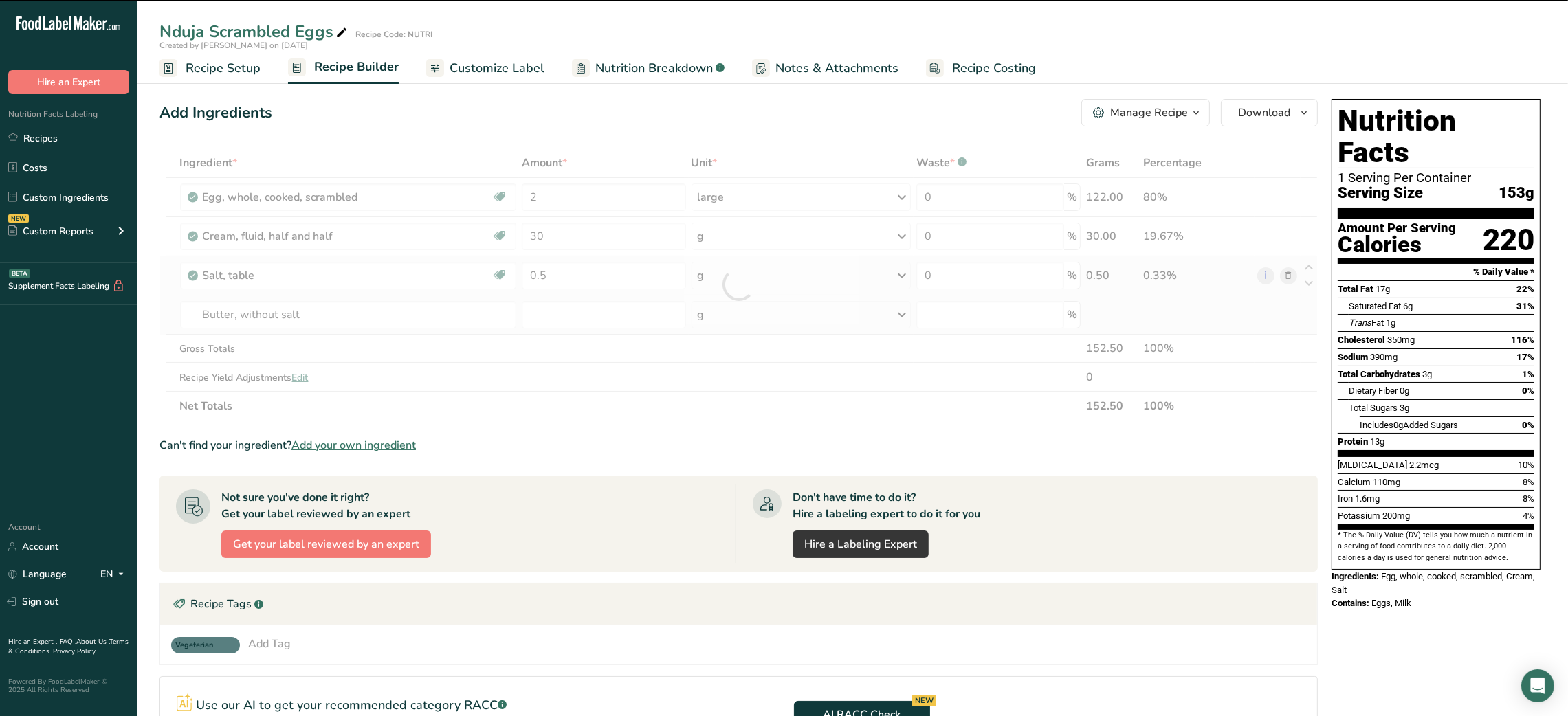
type input "0"
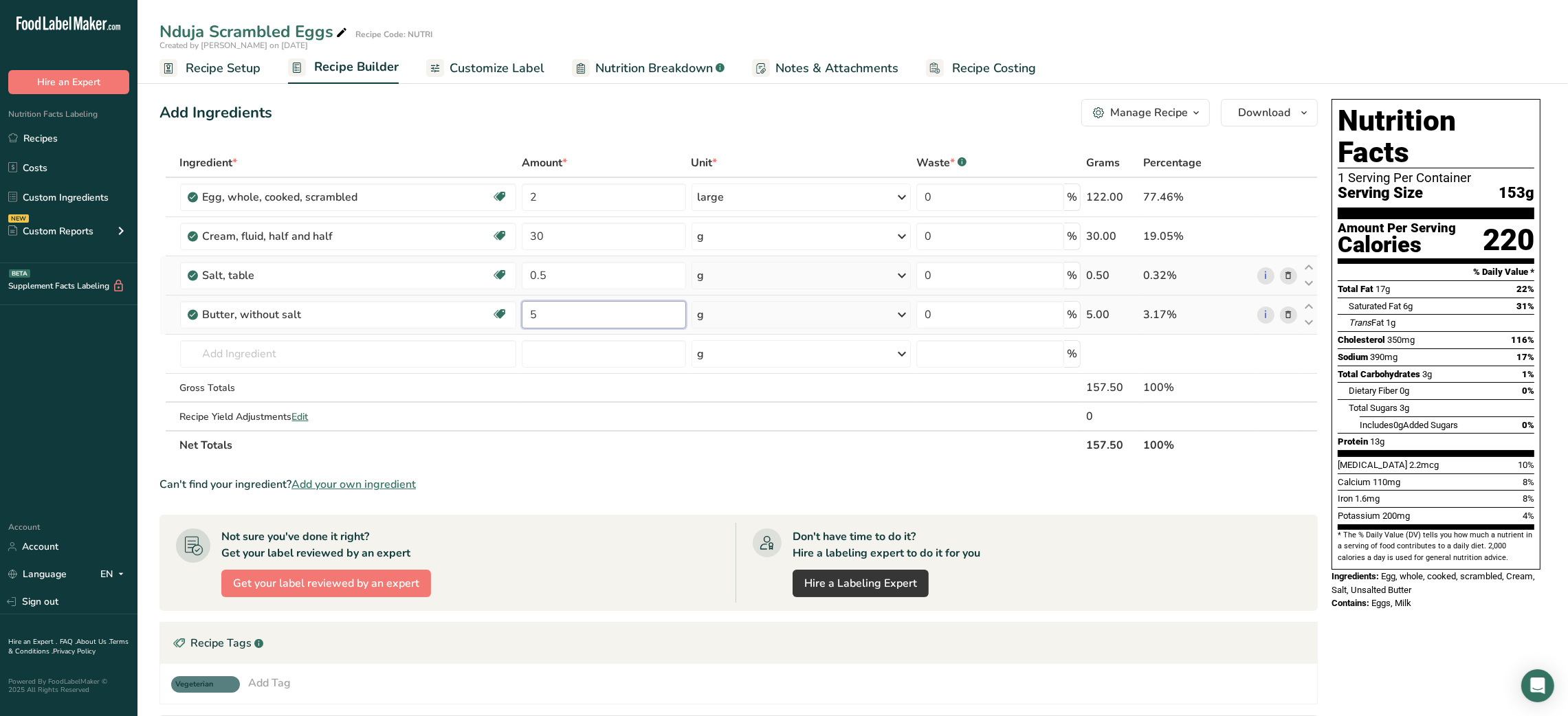
type input "5"
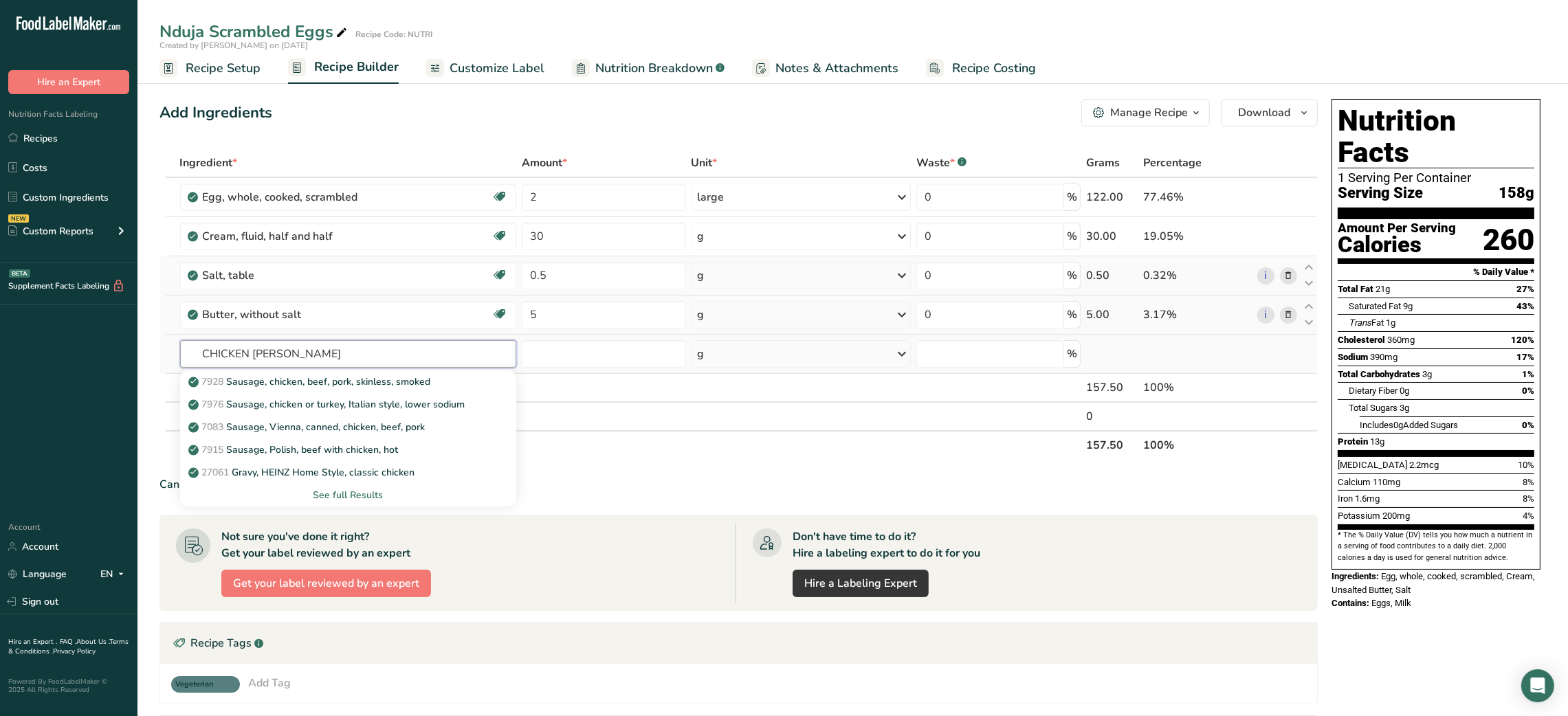
type input "CHICKEN [PERSON_NAME]"
click at [355, 493] on div "See full Results" at bounding box center [349, 495] width 315 height 14
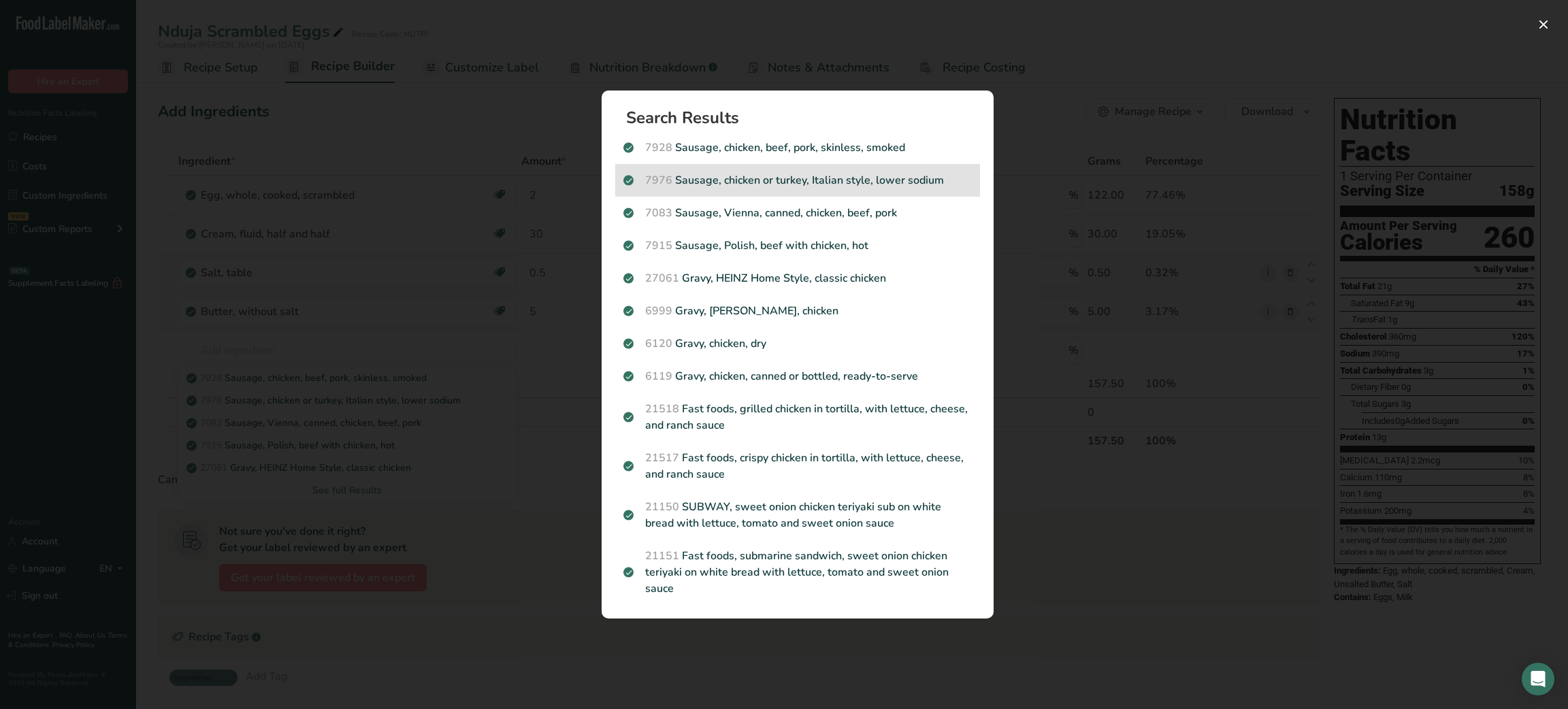
click at [741, 174] on p "7976 Sausage, chicken or turkey, Italian style, lower sodium" at bounding box center [798, 180] width 348 height 16
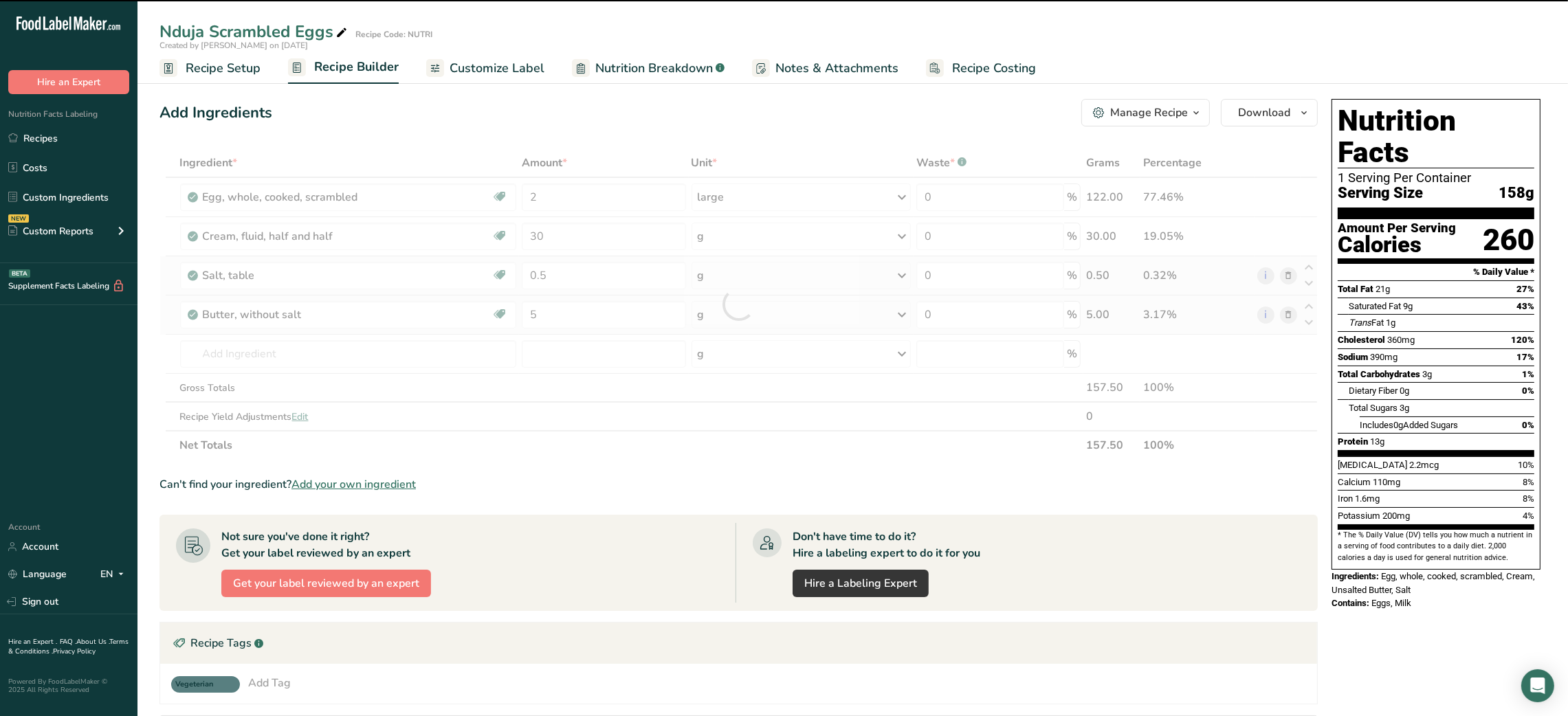
type input "0"
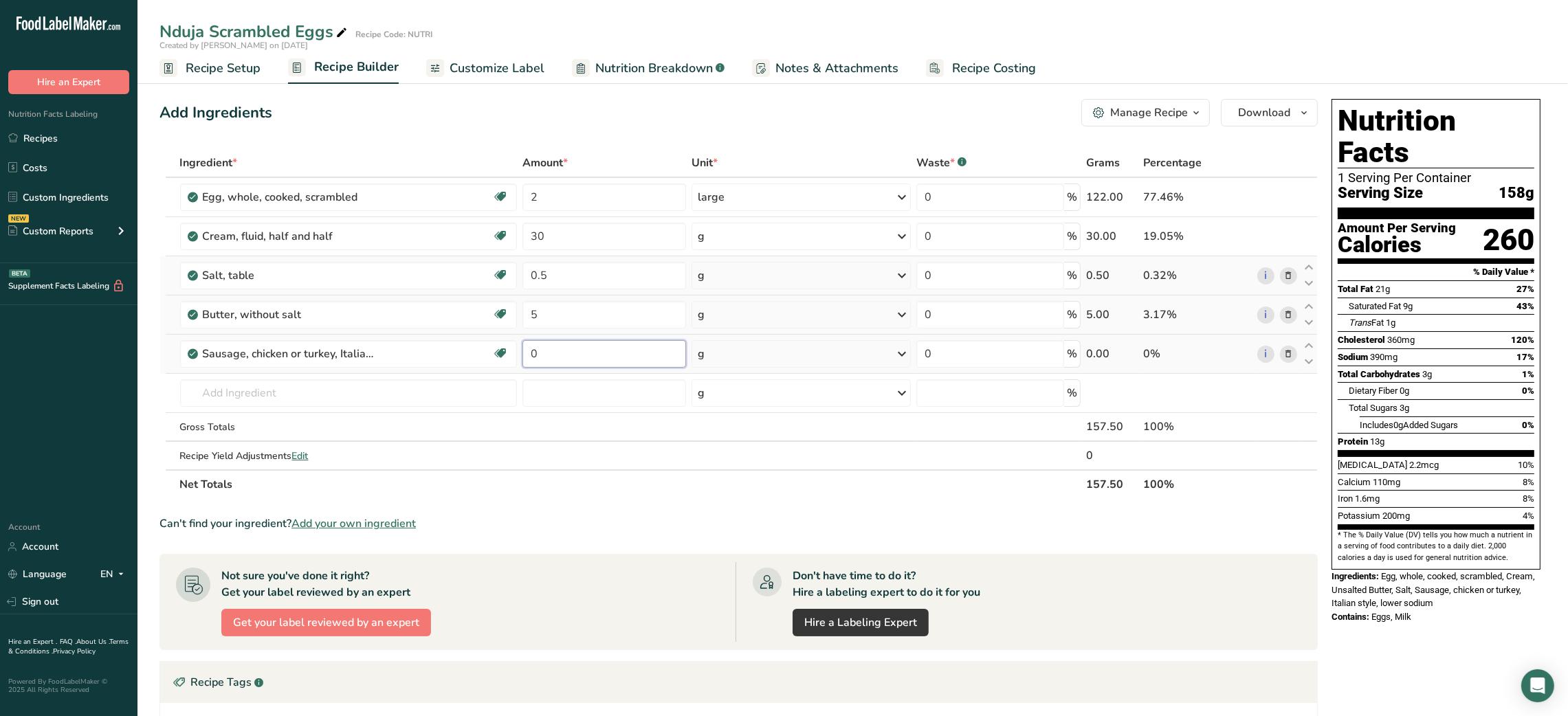
click at [530, 358] on input "0" at bounding box center [604, 354] width 163 height 27
click at [526, 357] on input "30" at bounding box center [604, 354] width 163 height 27
type input "20"
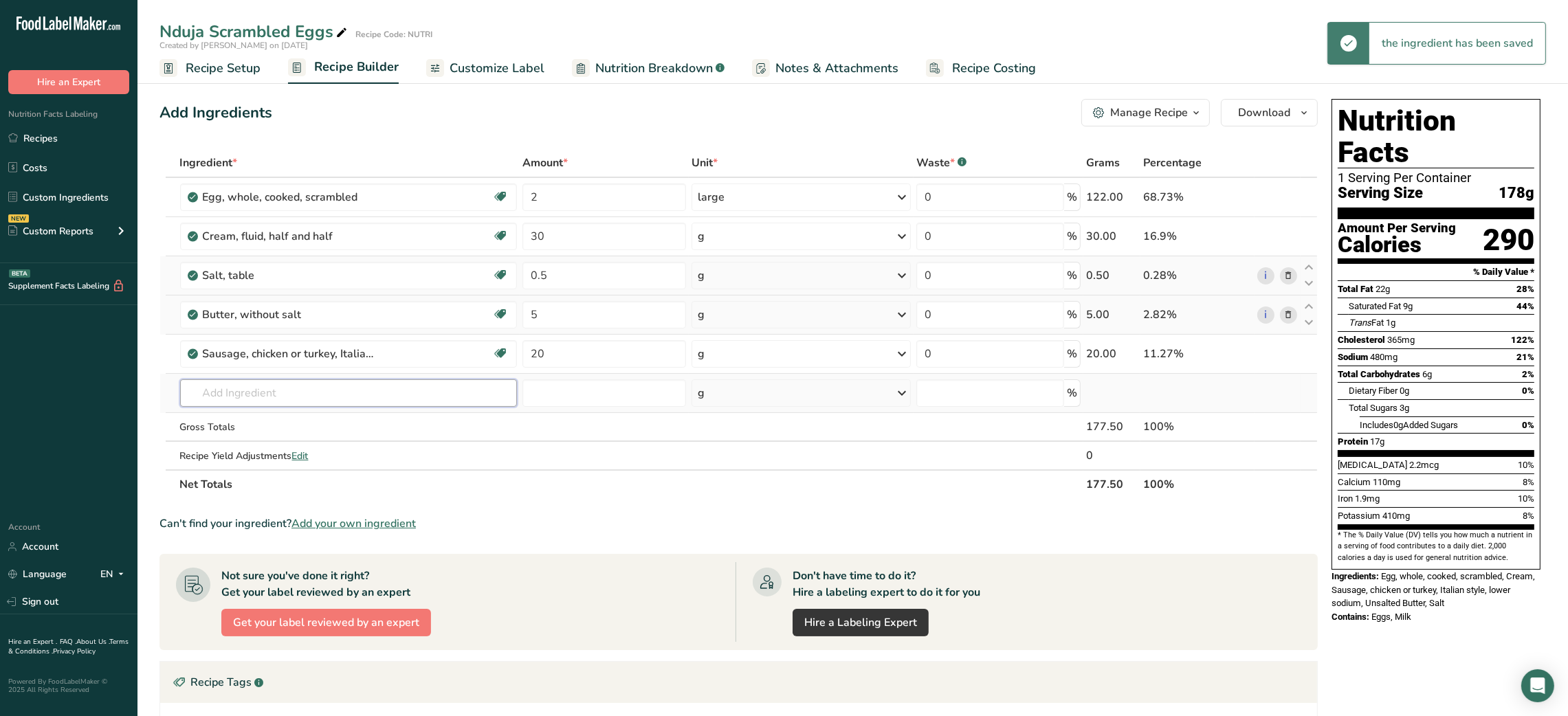
click at [398, 389] on input "text" at bounding box center [349, 393] width 338 height 27
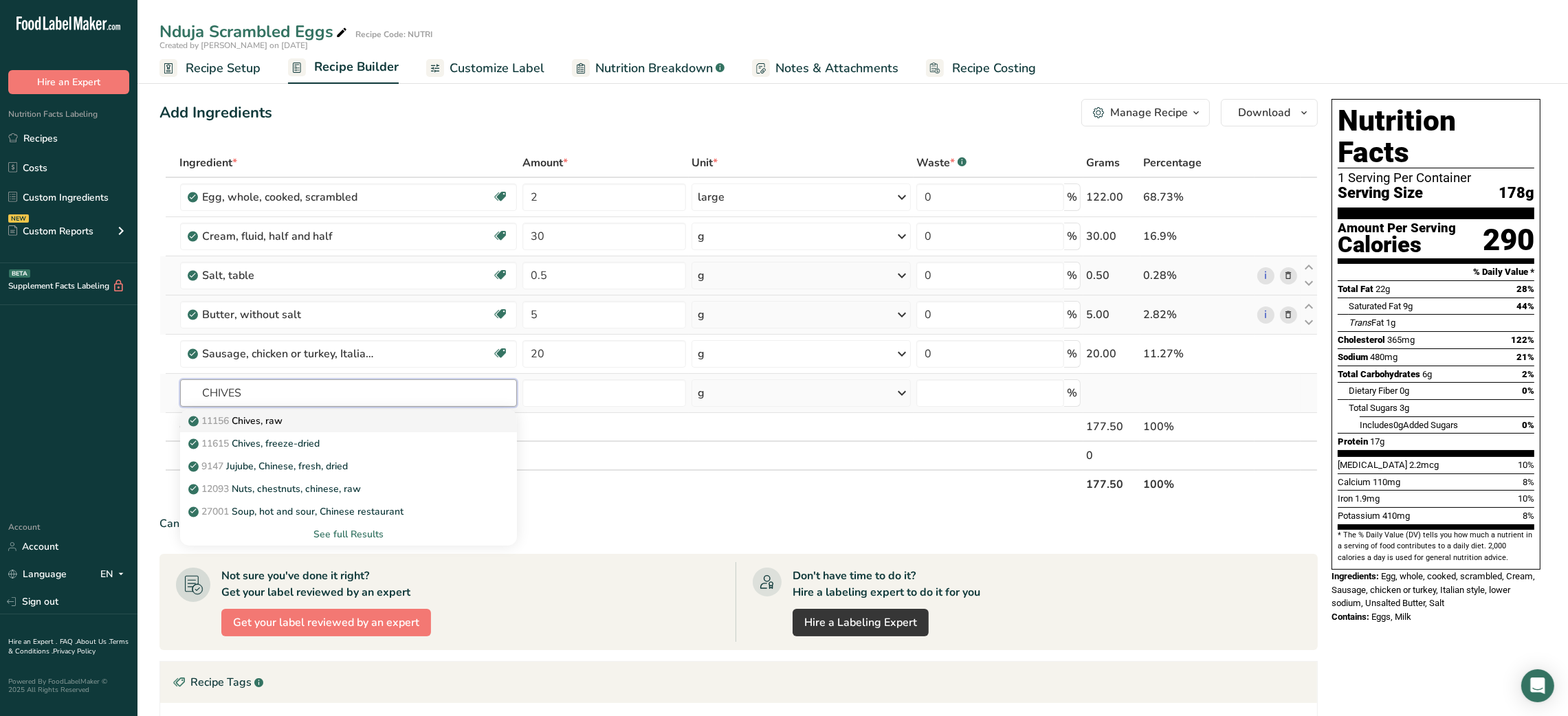
type input "CHIVES"
click at [358, 418] on div "11156 Chives, raw" at bounding box center [338, 421] width 294 height 14
type input "Chives, raw"
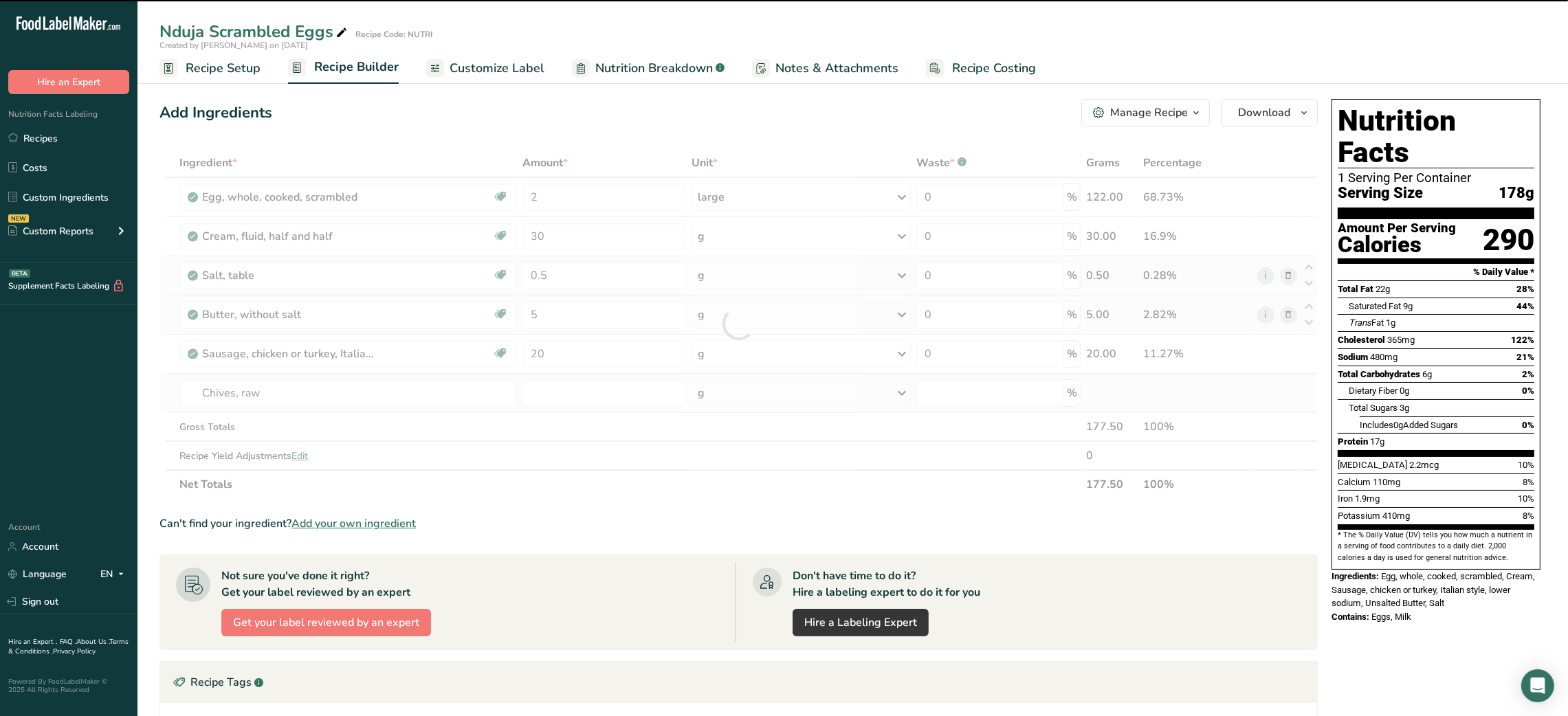
type input "0"
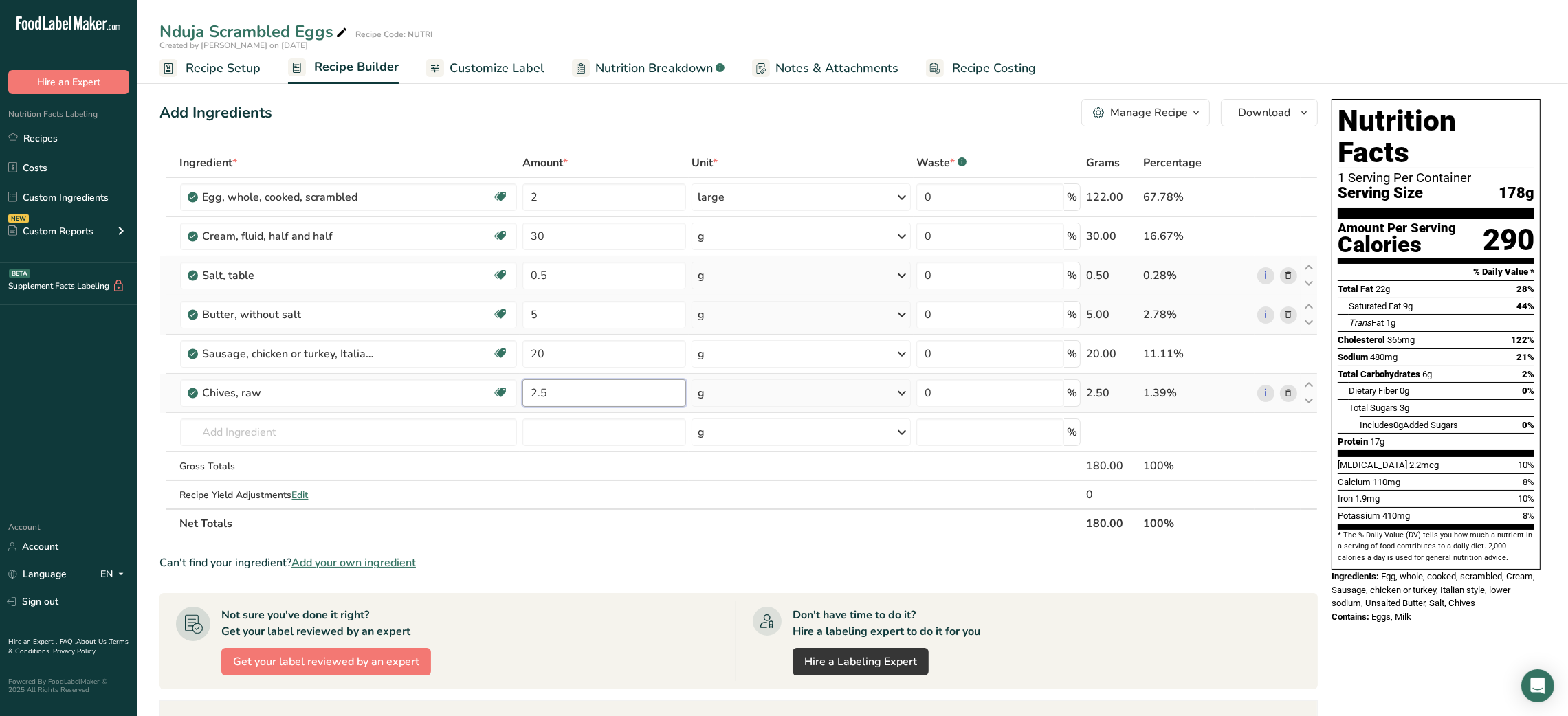
type input "2.5"
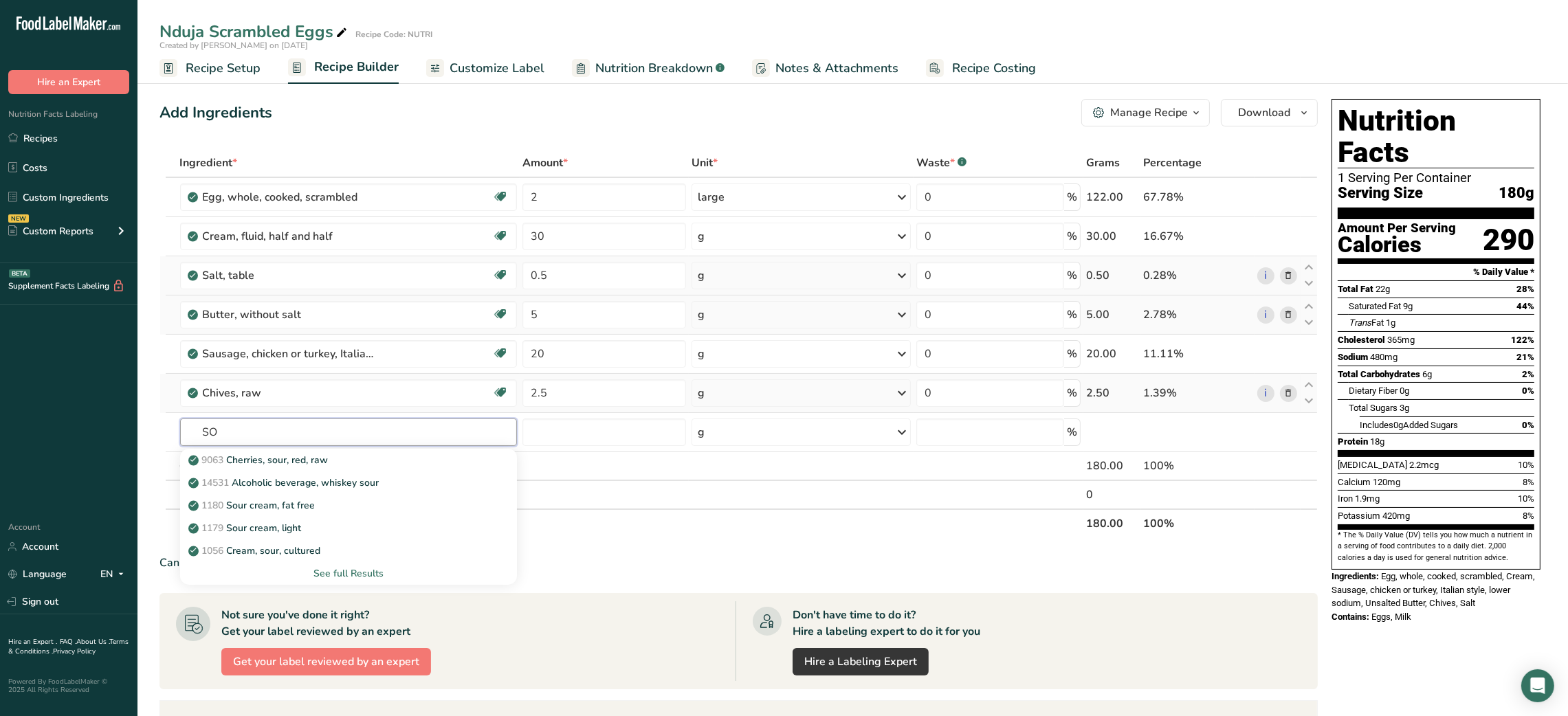
type input "S"
type input "TOASTED SOUR"
click at [346, 571] on div "See full Results" at bounding box center [349, 573] width 315 height 14
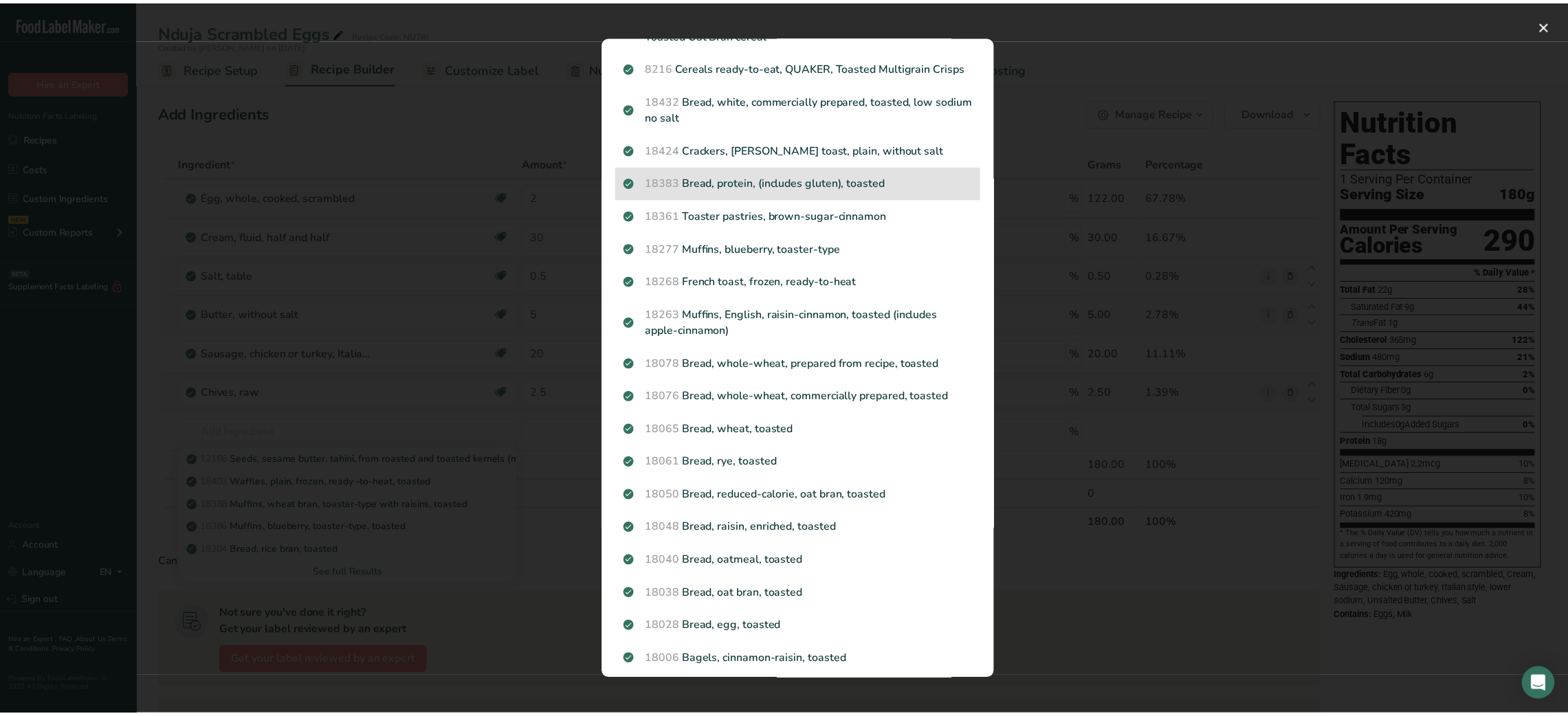
scroll to position [919, 0]
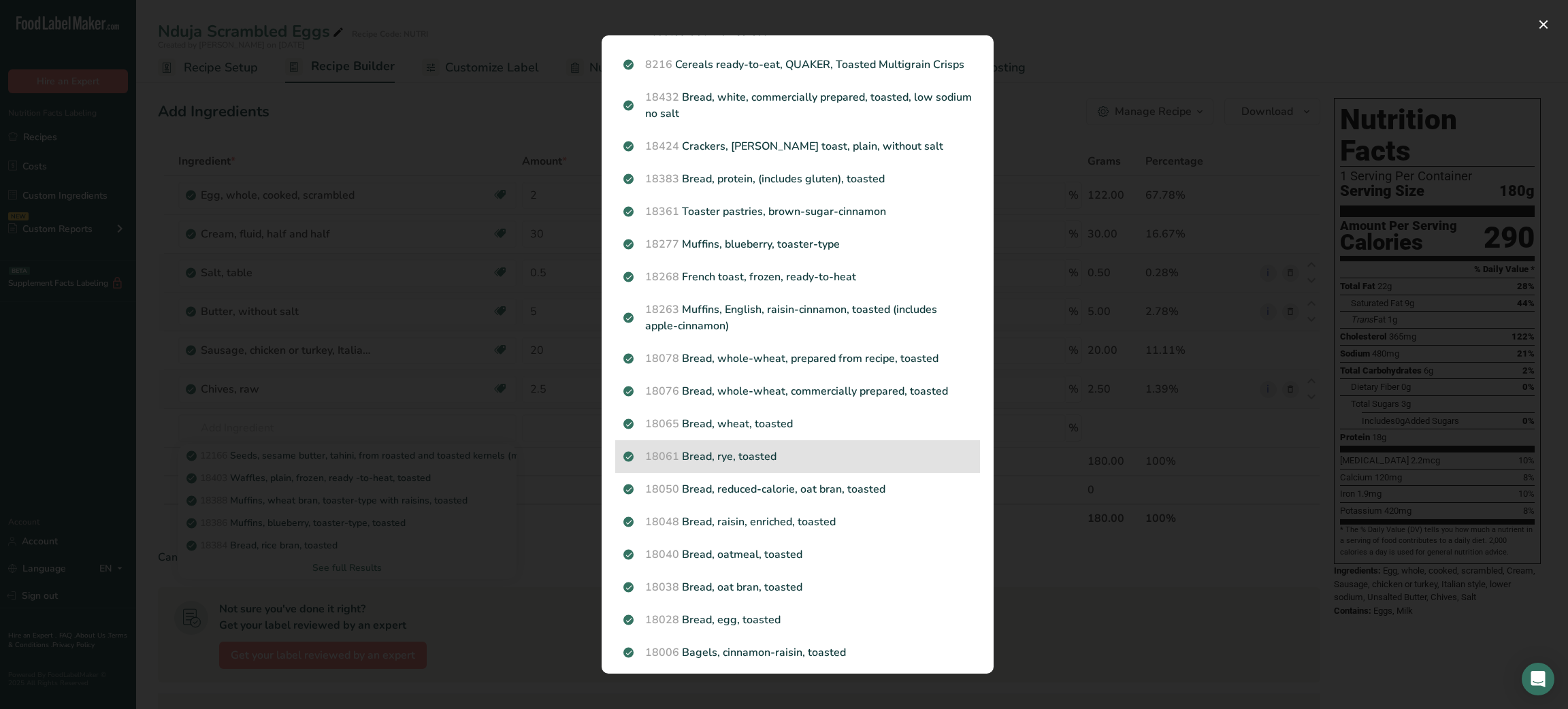
click at [730, 449] on p "18061 Bread, rye, toasted" at bounding box center [798, 457] width 348 height 16
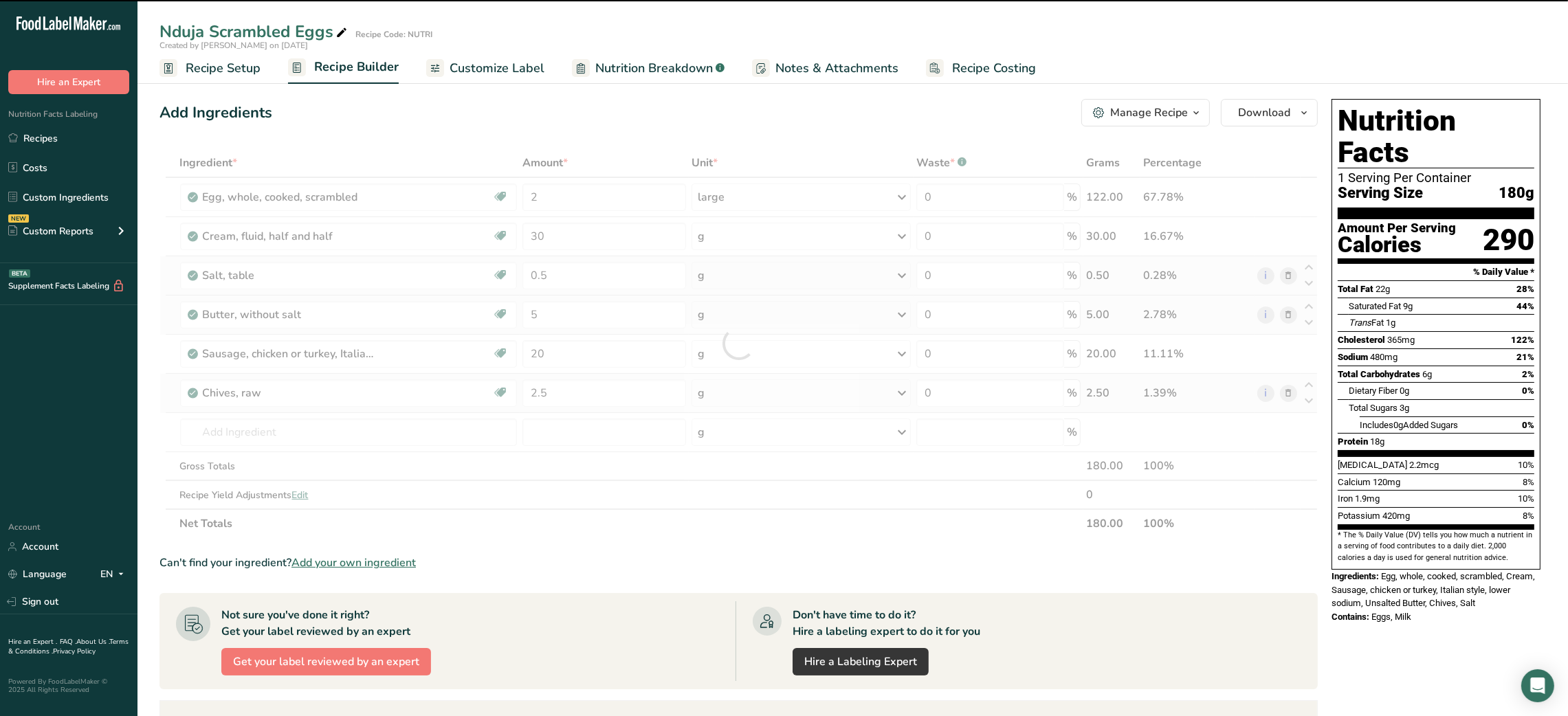
type input "0"
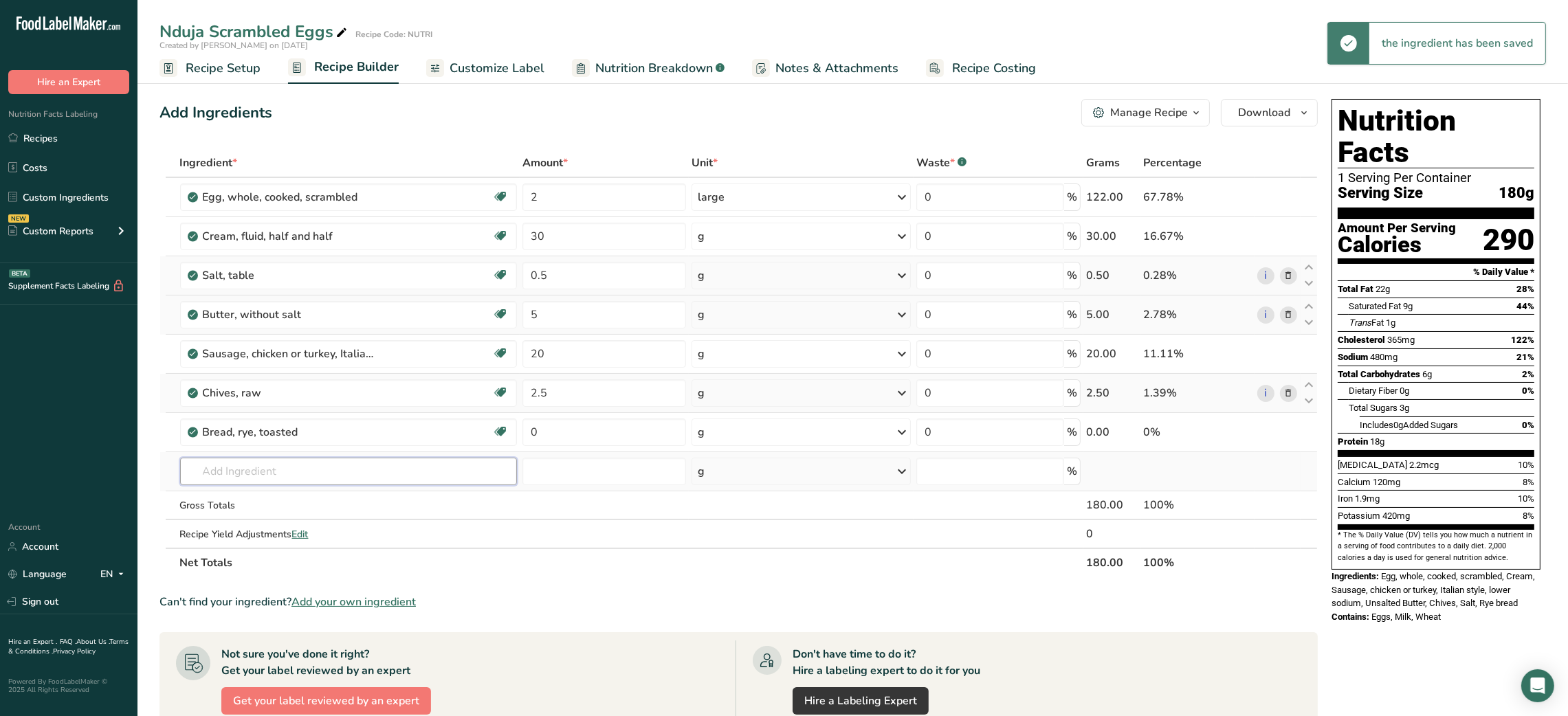
click at [397, 472] on input "text" at bounding box center [349, 471] width 338 height 27
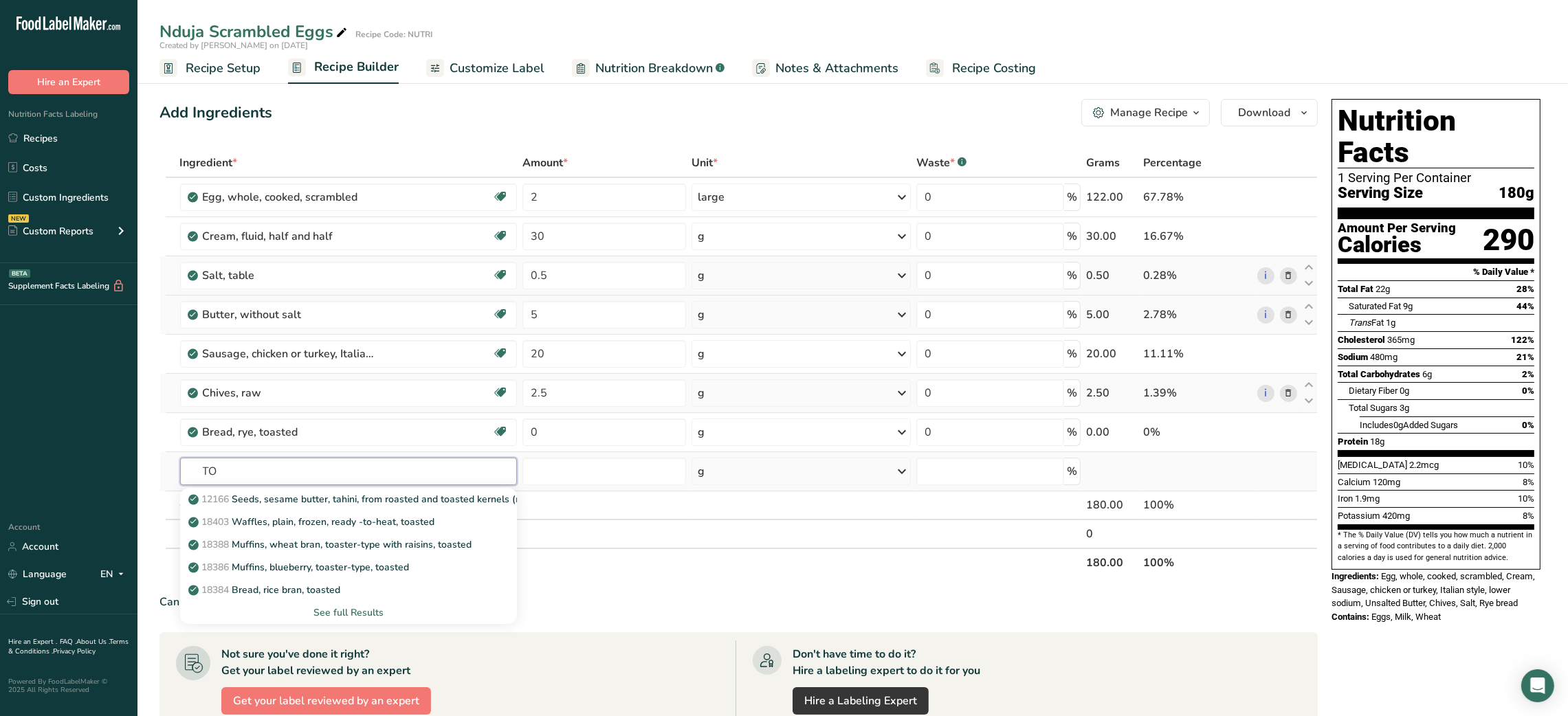
type input "T"
type input "SOURDOUGH"
click at [378, 562] on p "18030 Bread, french or [GEOGRAPHIC_DATA], toasted (includes sourdough)" at bounding box center [330, 567] width 278 height 14
type input "Bread, french or vienna, toasted (includes sourdough)"
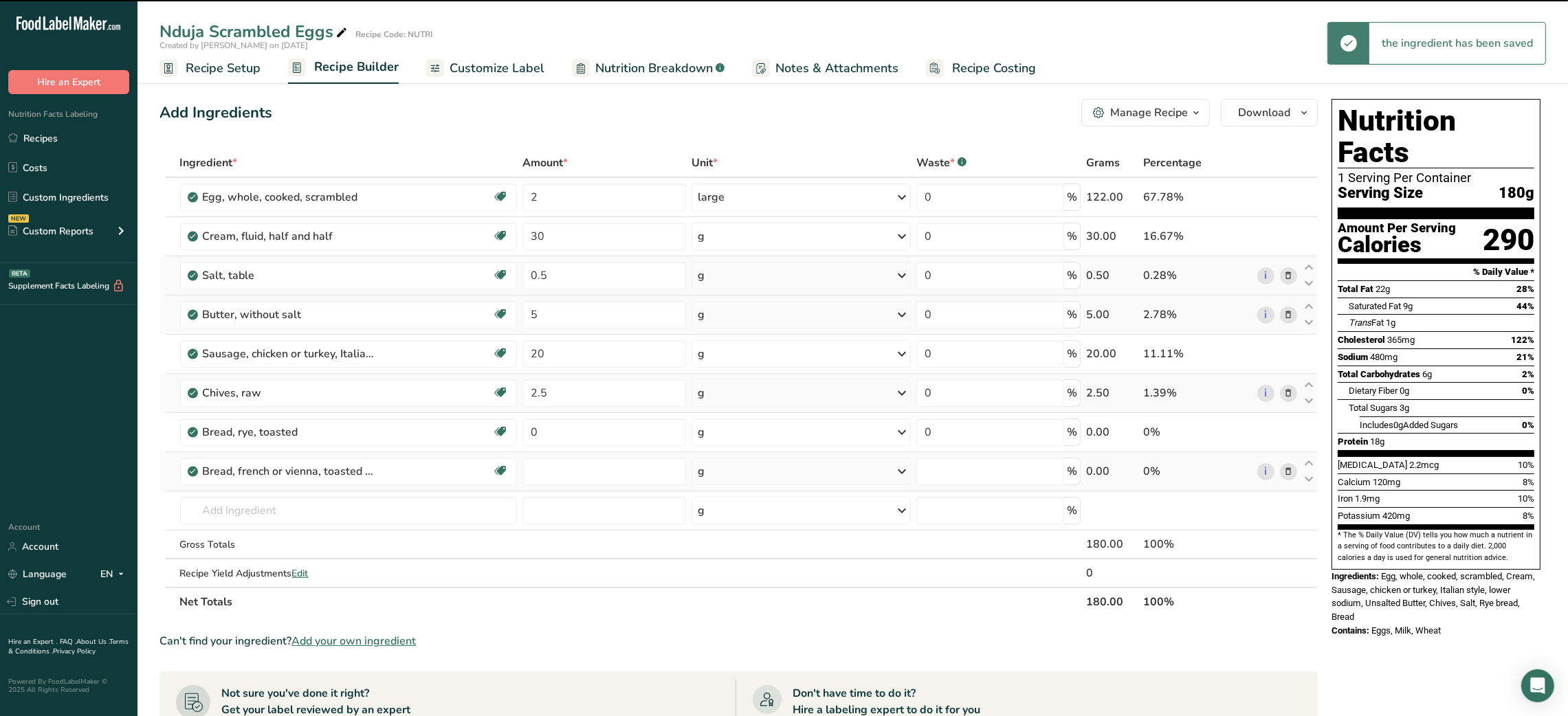
type input "0"
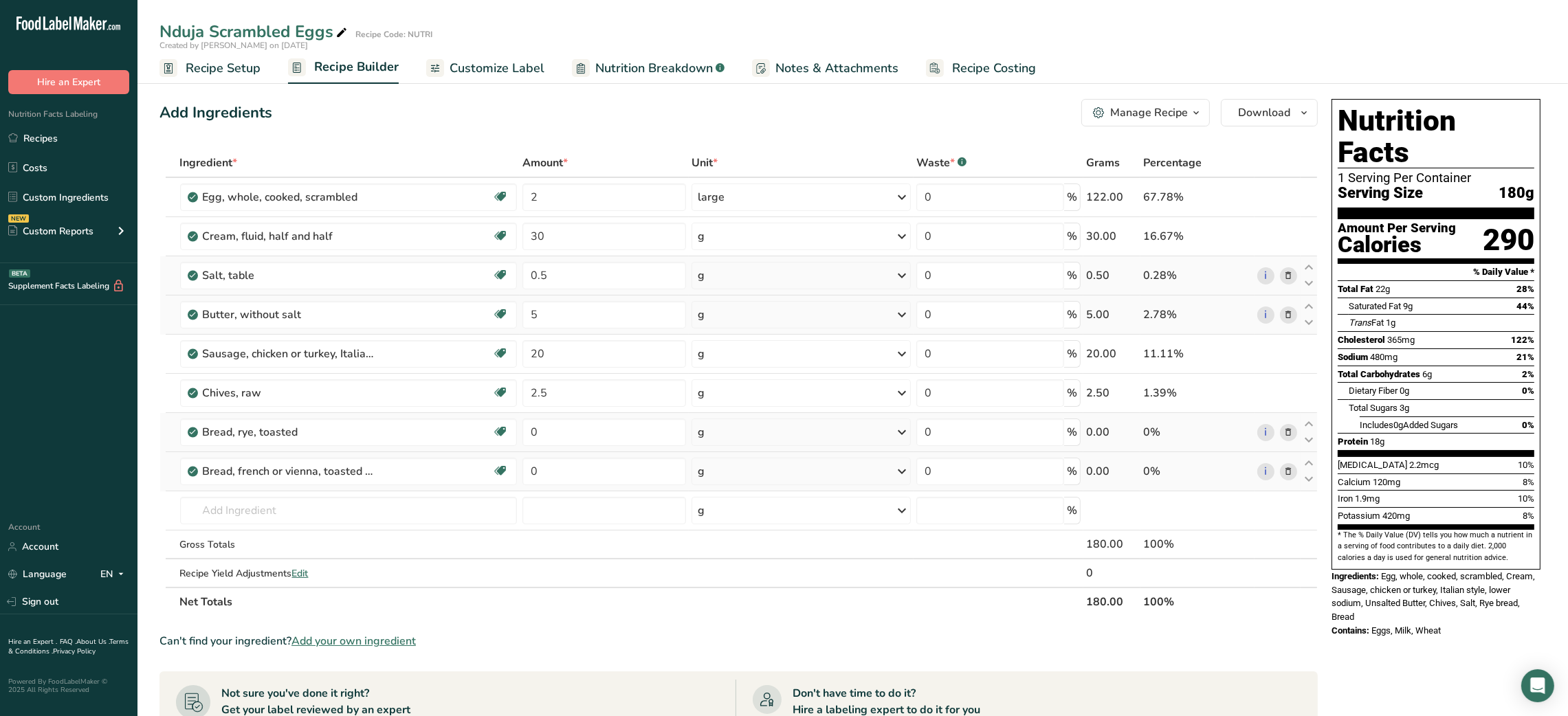
click at [1289, 439] on icon at bounding box center [1288, 432] width 10 height 14
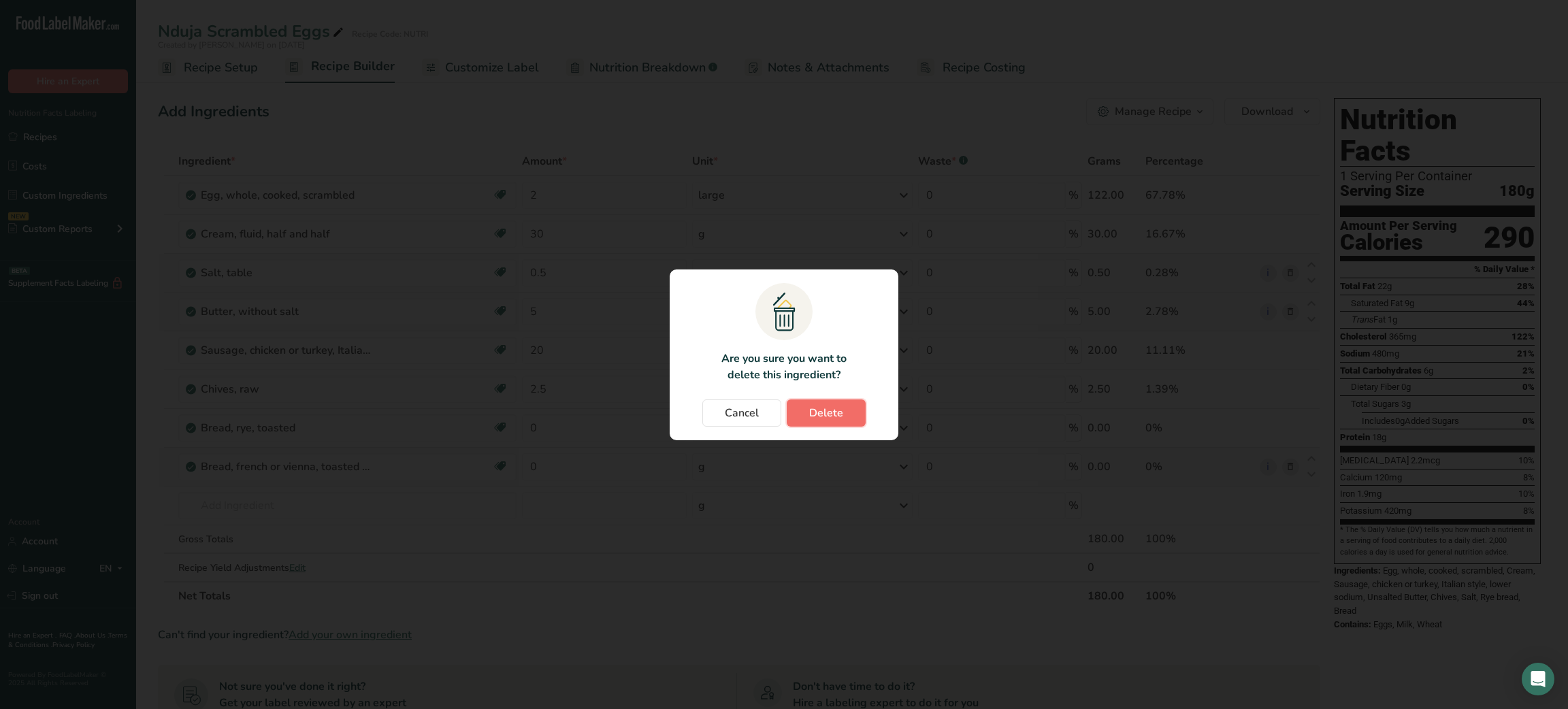
click at [821, 416] on span "Delete" at bounding box center [826, 413] width 34 height 16
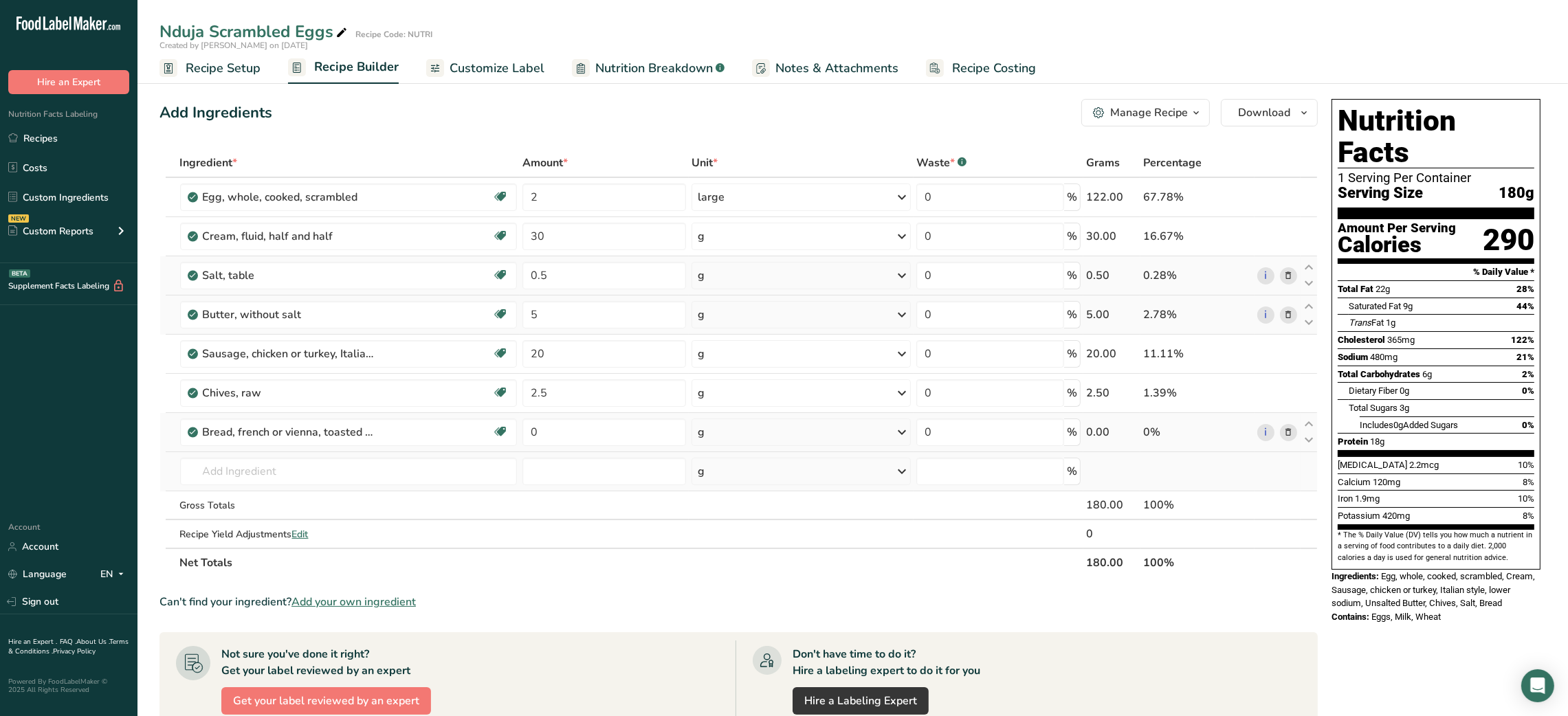
click at [706, 436] on div "g" at bounding box center [801, 432] width 220 height 27
click at [712, 497] on div "1 slice, small" at bounding box center [758, 499] width 116 height 20
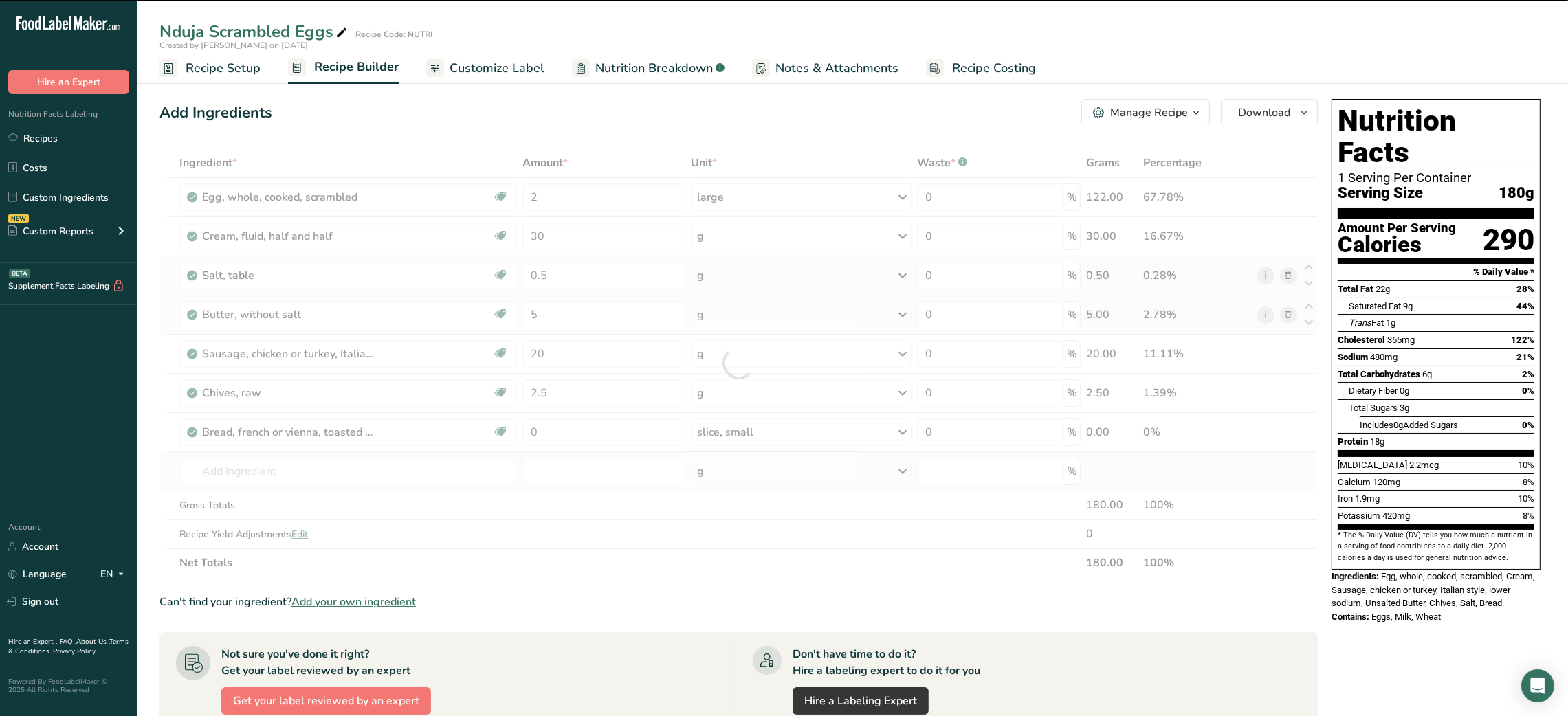
click at [580, 437] on div at bounding box center [738, 363] width 1158 height 429
click at [580, 437] on input "0" at bounding box center [604, 432] width 163 height 27
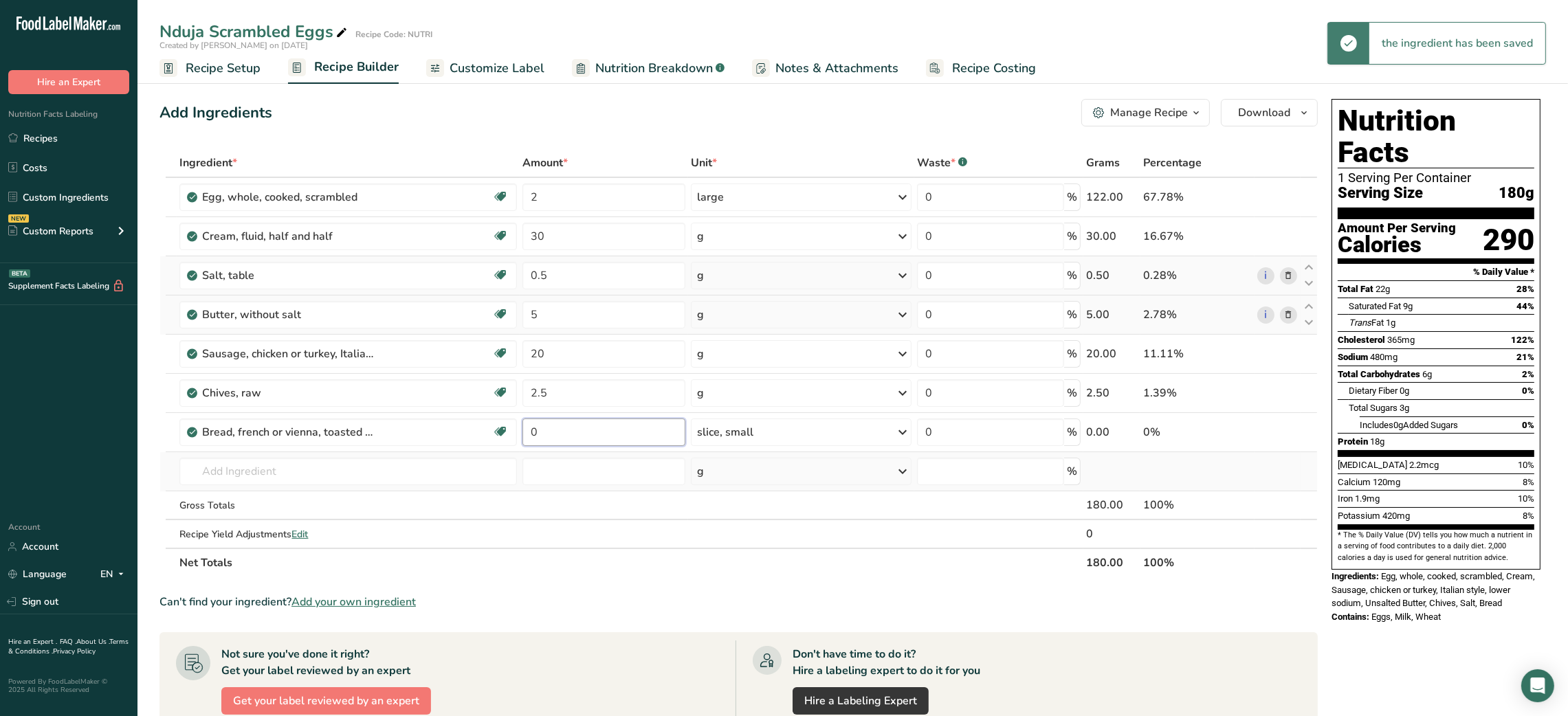
click at [580, 437] on input "0" at bounding box center [604, 432] width 163 height 27
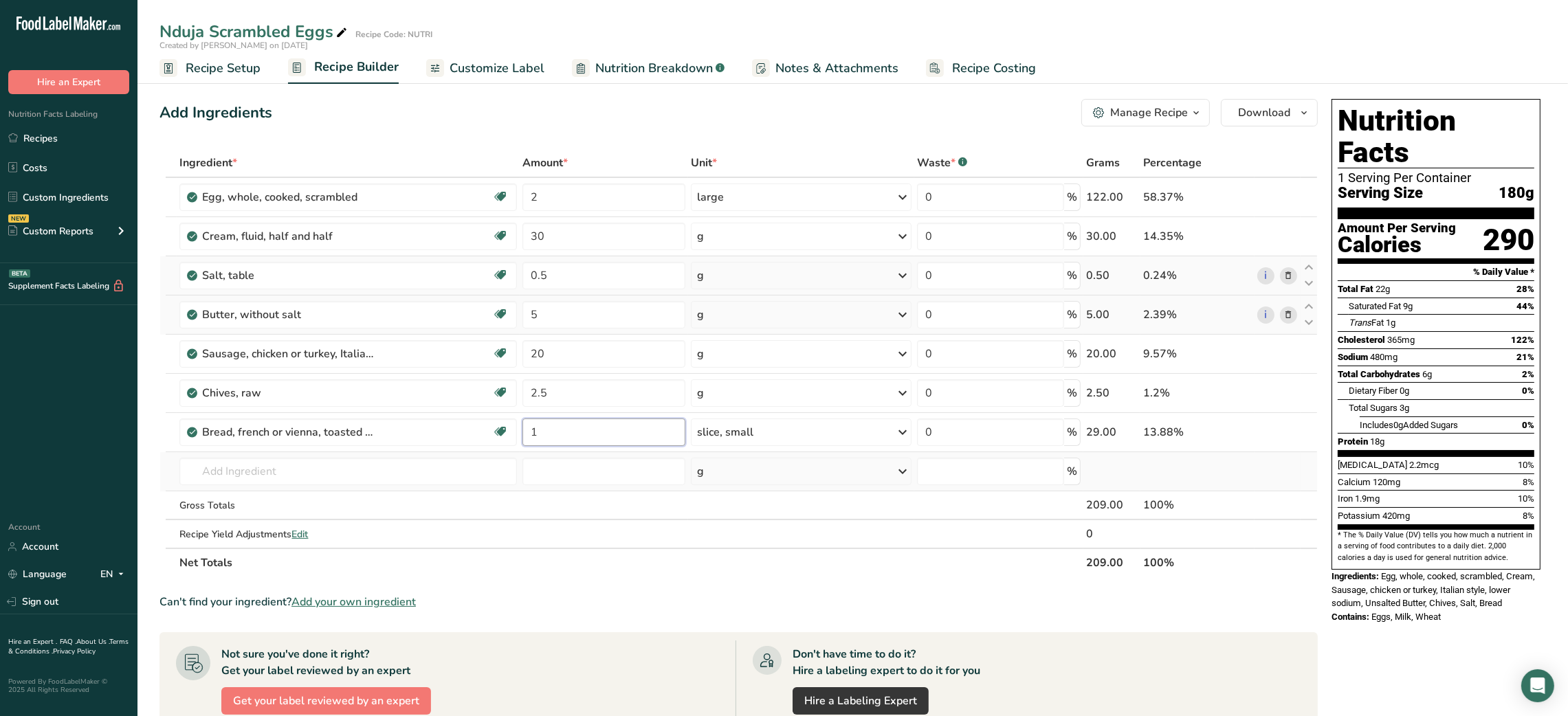
type input "1"
click at [683, 598] on div "Can't find your ingredient? Add your own ingredient" at bounding box center [738, 602] width 1158 height 16
click at [528, 192] on input "2" at bounding box center [604, 197] width 163 height 27
type input "1"
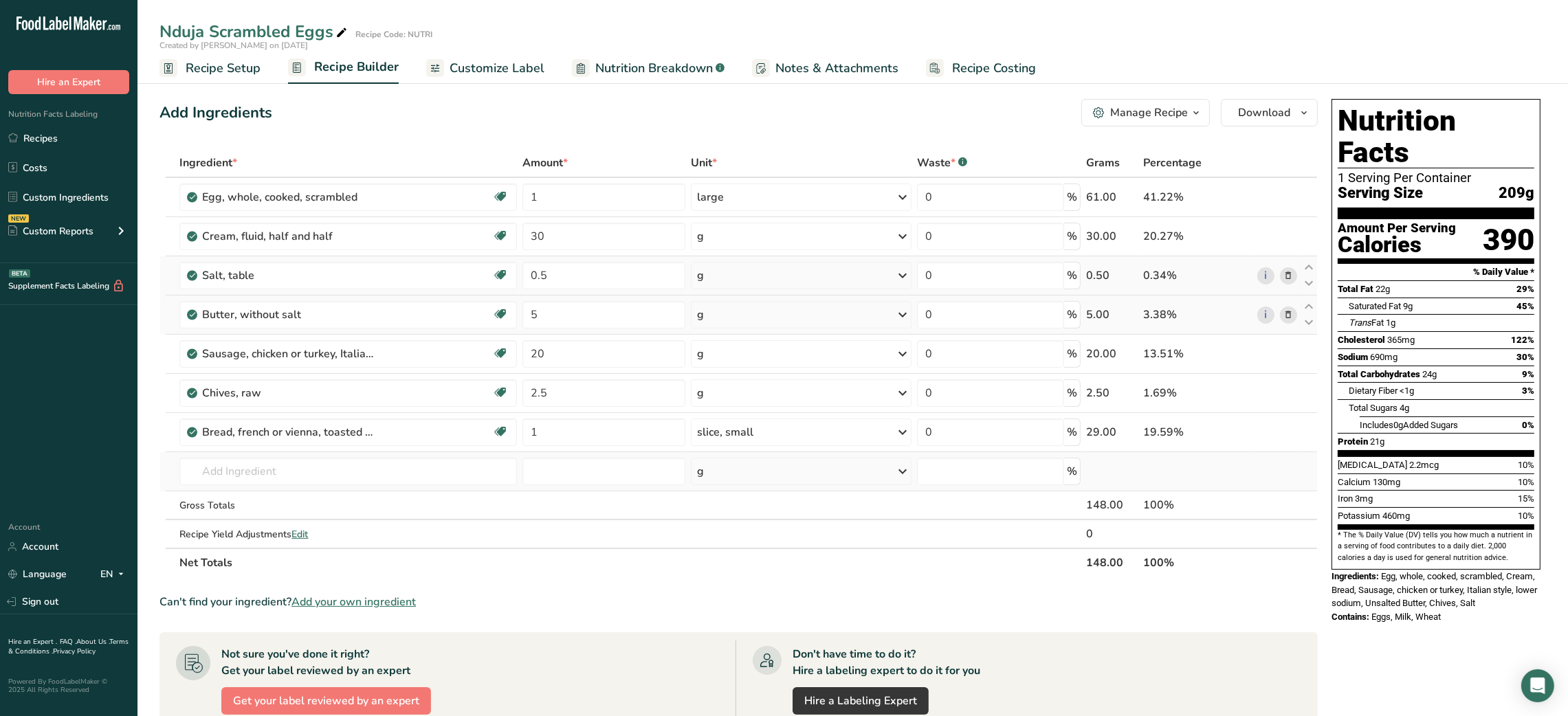
click at [704, 147] on div "Add Ingredients Manage Recipe Delete Recipe Duplicate Recipe Scale Recipe Save …" at bounding box center [743, 593] width 1167 height 999
click at [838, 206] on div "large" at bounding box center [801, 197] width 220 height 27
click at [729, 144] on div "Add Ingredients Manage Recipe Delete Recipe Duplicate Recipe Scale Recipe Save …" at bounding box center [743, 579] width 1167 height 970
click at [483, 68] on span "Customize Label" at bounding box center [497, 68] width 95 height 19
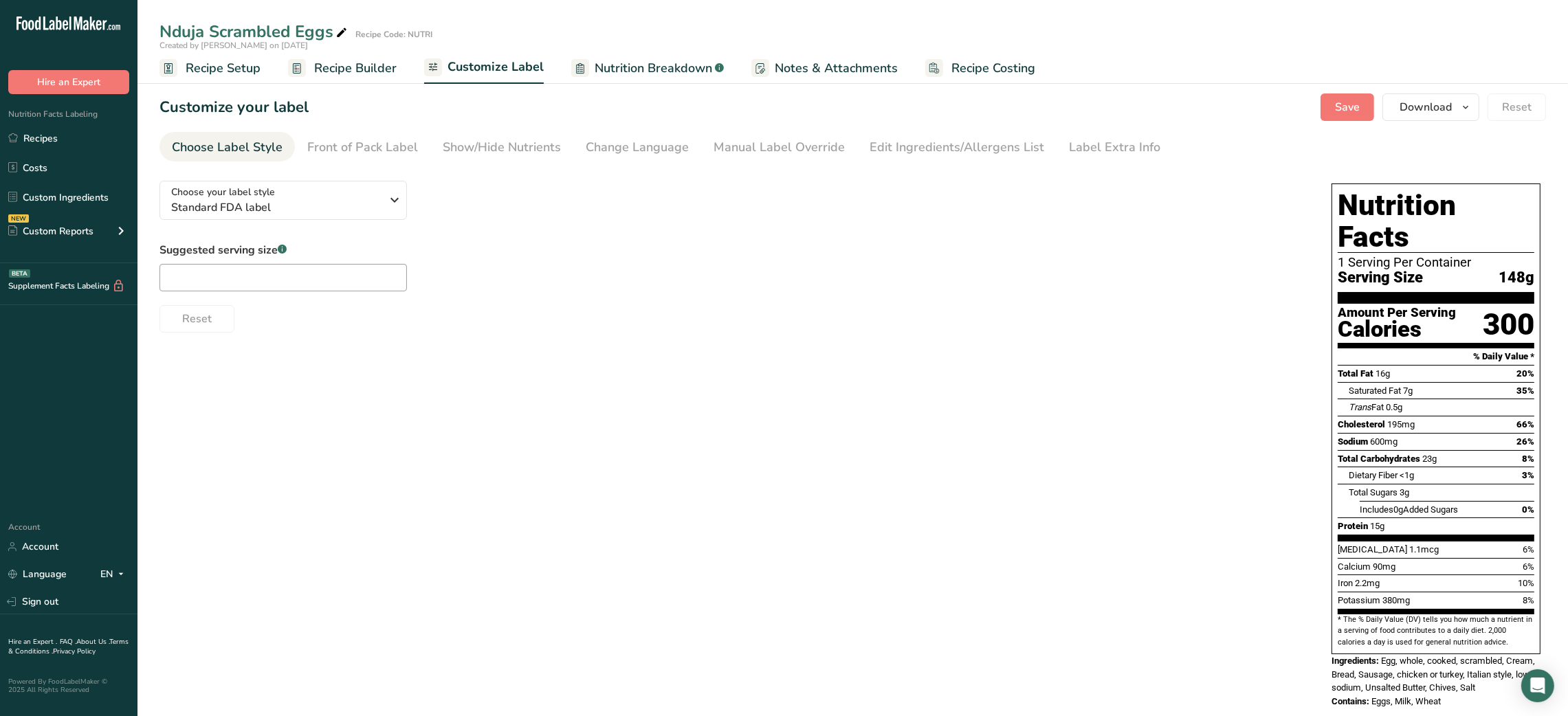
click at [313, 225] on div "Choose your label style Standard FDA label USA (FDA) Standard FDA label Tabular…" at bounding box center [732, 252] width 1145 height 163
click at [353, 220] on div "Choose your label style Standard FDA label USA (FDA) Standard FDA label Tabular…" at bounding box center [732, 252] width 1145 height 163
click at [361, 212] on span "Standard FDA label" at bounding box center [276, 208] width 210 height 16
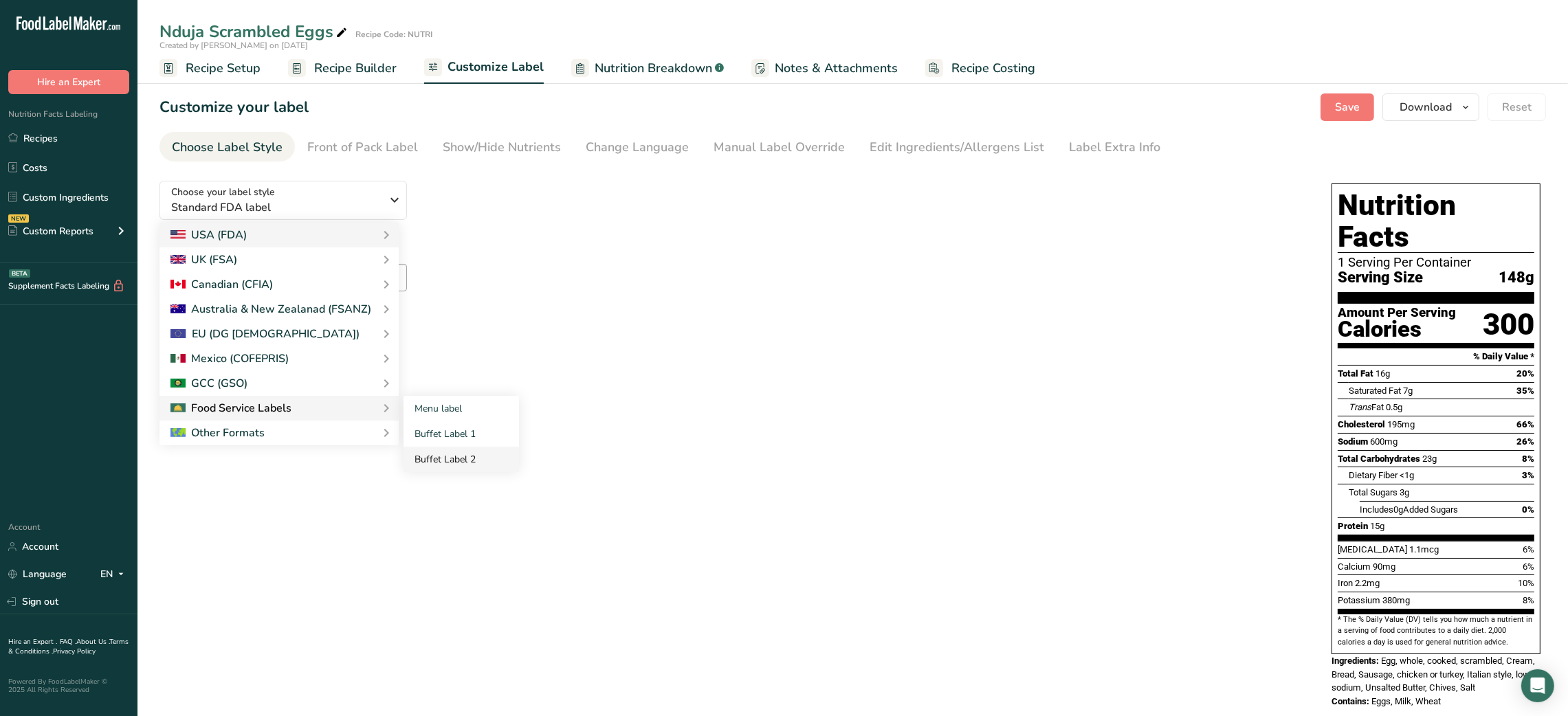
click at [449, 458] on link "Buffet Label 2" at bounding box center [462, 459] width 116 height 25
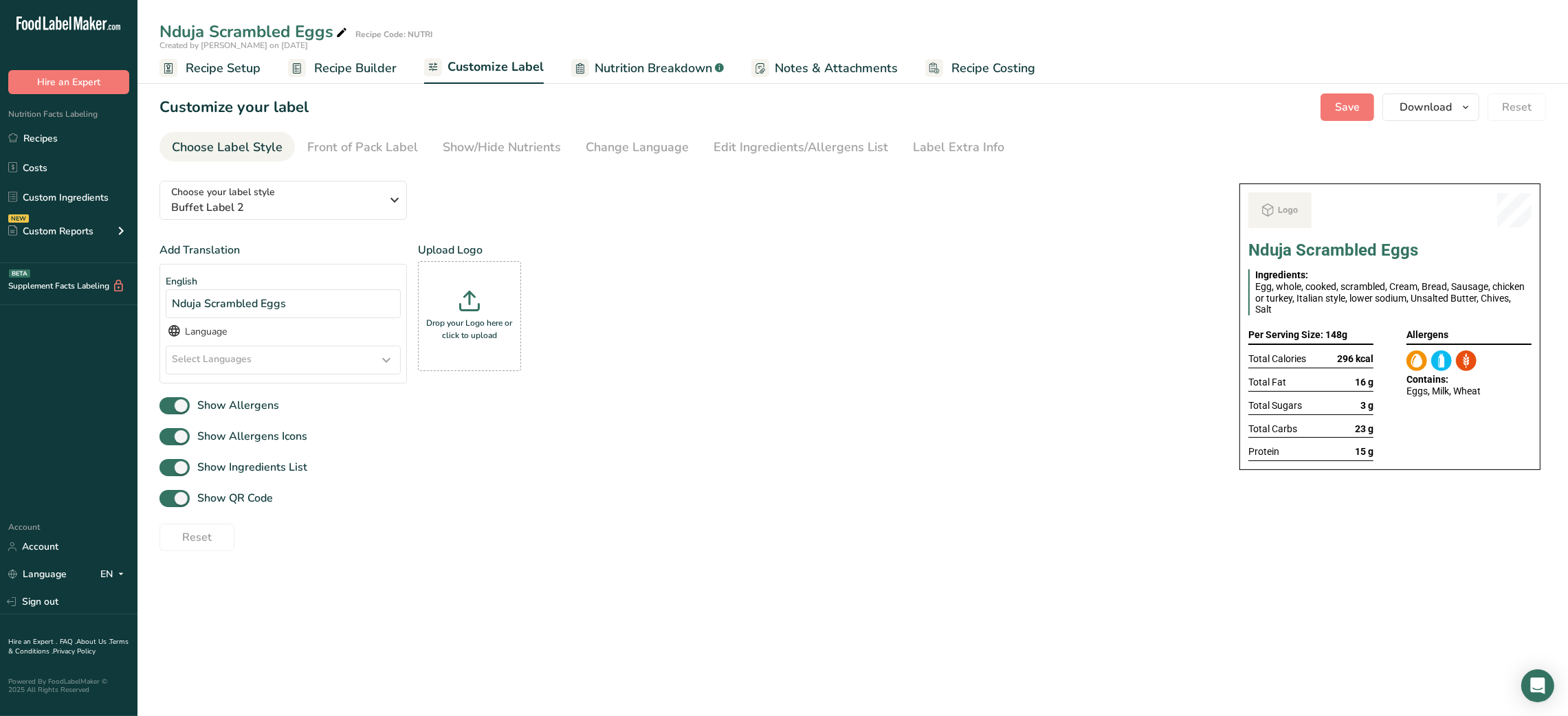
click at [449, 458] on div "Choose your label style Buffet Label 2 USA (FDA) Standard FDA label Tabular FDA…" at bounding box center [686, 361] width 1052 height 381
click at [240, 505] on span "Show QR Code" at bounding box center [232, 499] width 83 height 16
click at [168, 503] on input "Show QR Code" at bounding box center [164, 499] width 9 height 9
checkbox input "false"
click at [509, 154] on div "Show/Hide Nutrients" at bounding box center [502, 147] width 118 height 19
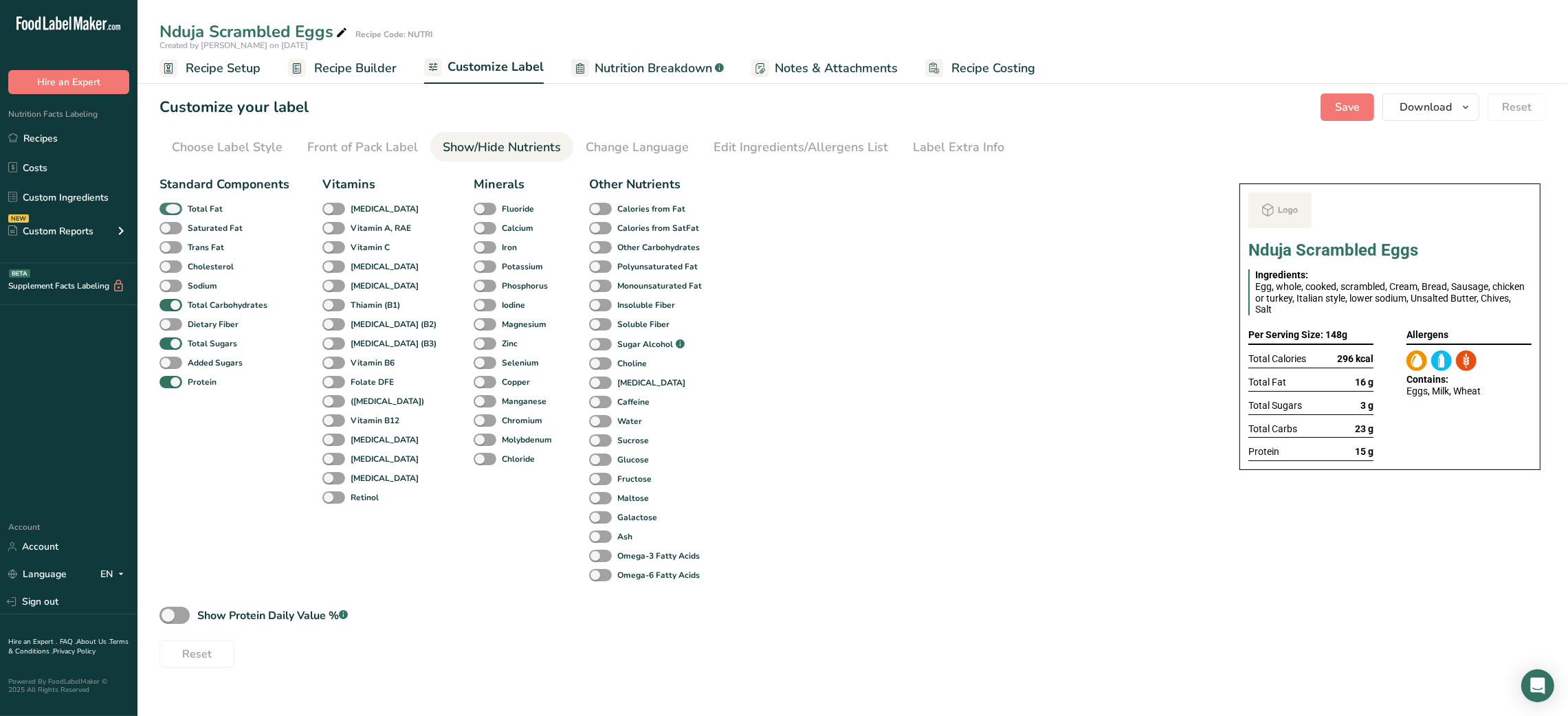
click at [203, 206] on b "Total Fat" at bounding box center [205, 208] width 35 height 13
click at [168, 206] on input "Total Fat" at bounding box center [164, 208] width 9 height 9
checkbox input "false"
click at [183, 344] on span "Total Sugars" at bounding box center [210, 344] width 55 height 13
click at [168, 344] on input "Total Sugars" at bounding box center [164, 344] width 9 height 9
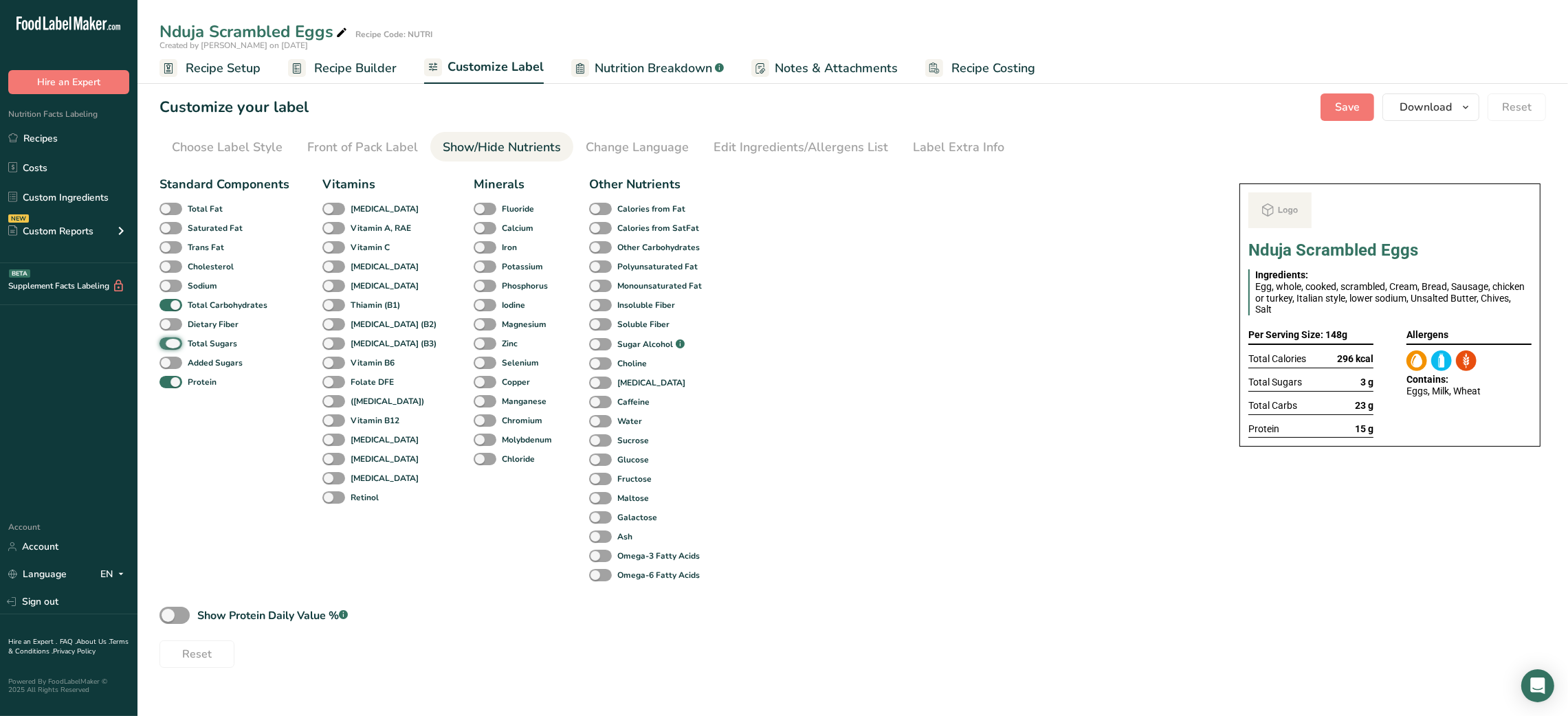
checkbox input "false"
click at [965, 127] on section "Customize your label Save Download Choose what to show on your downloaded label…" at bounding box center [853, 381] width 1431 height 619
click at [964, 142] on div "Label Extra Info" at bounding box center [958, 147] width 91 height 19
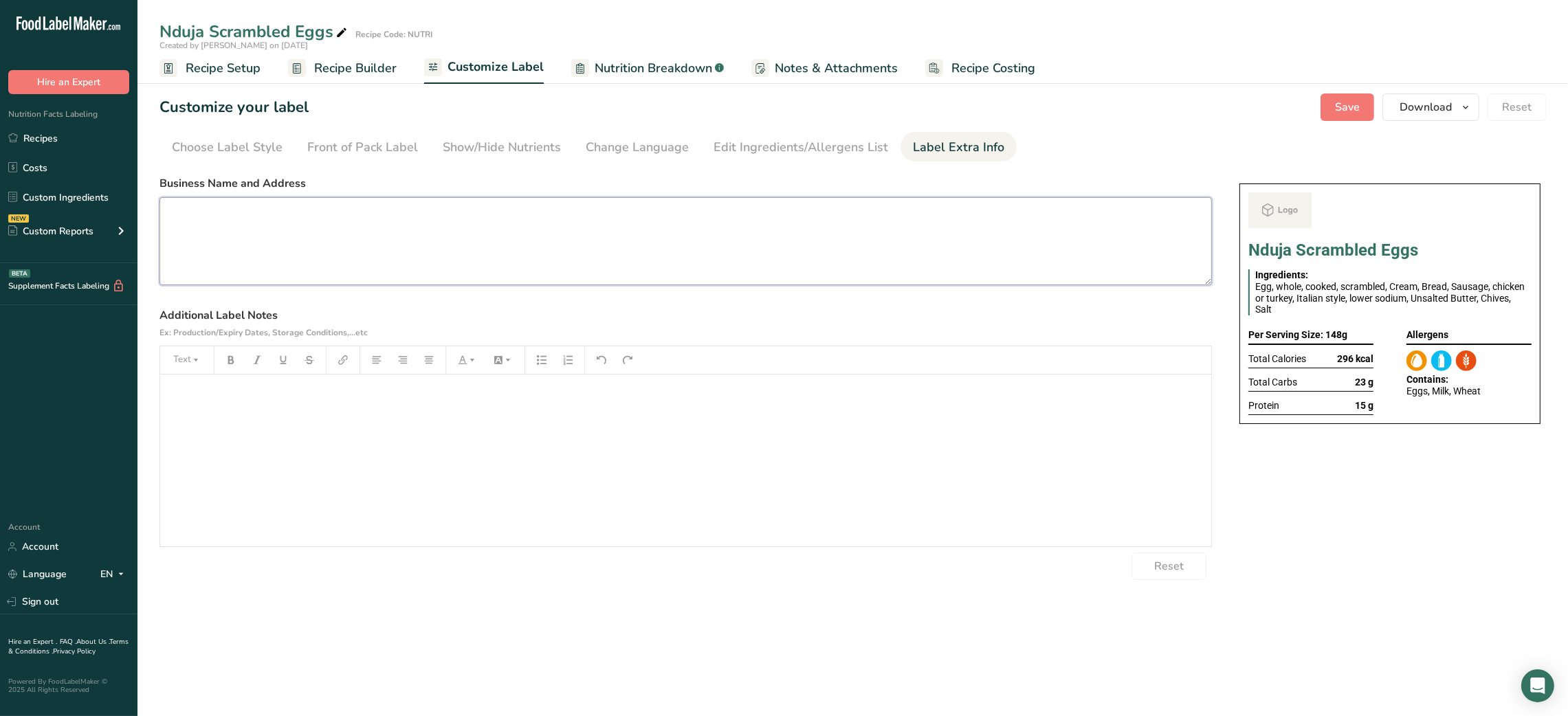
click at [477, 248] on textarea at bounding box center [686, 241] width 1052 height 88
paste textarea "USE BY: [DATE] KEEP REFRIGERATED BELOW 5 DEGREE REHEAT BEFORE EATING DINNER"
click at [183, 258] on textarea "USE BY: [DATE] KEEP REFRIGERATED BELOW 5 DEGREE REHEAT BEFORE EATING DINNER" at bounding box center [686, 241] width 1052 height 88
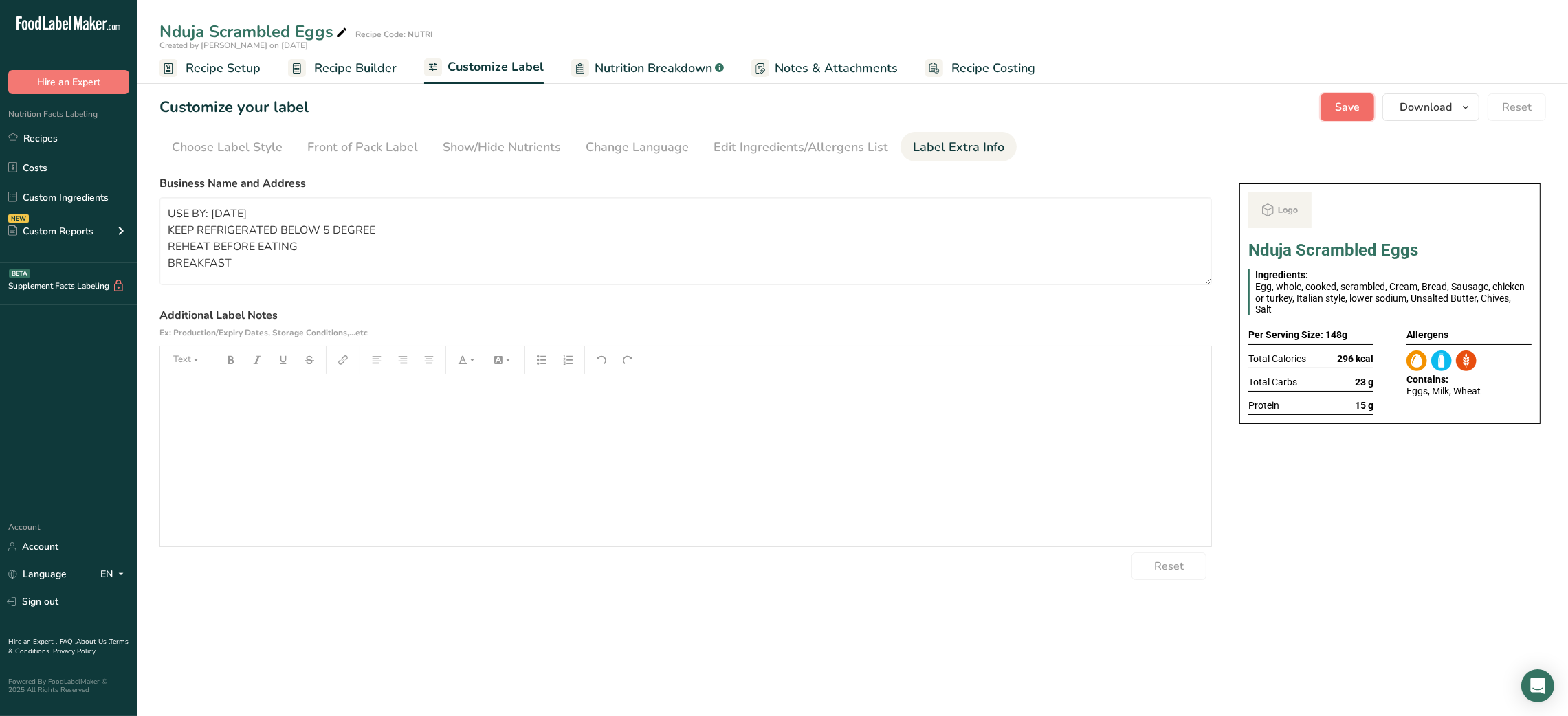
click at [1359, 107] on span "Save" at bounding box center [1347, 107] width 24 height 16
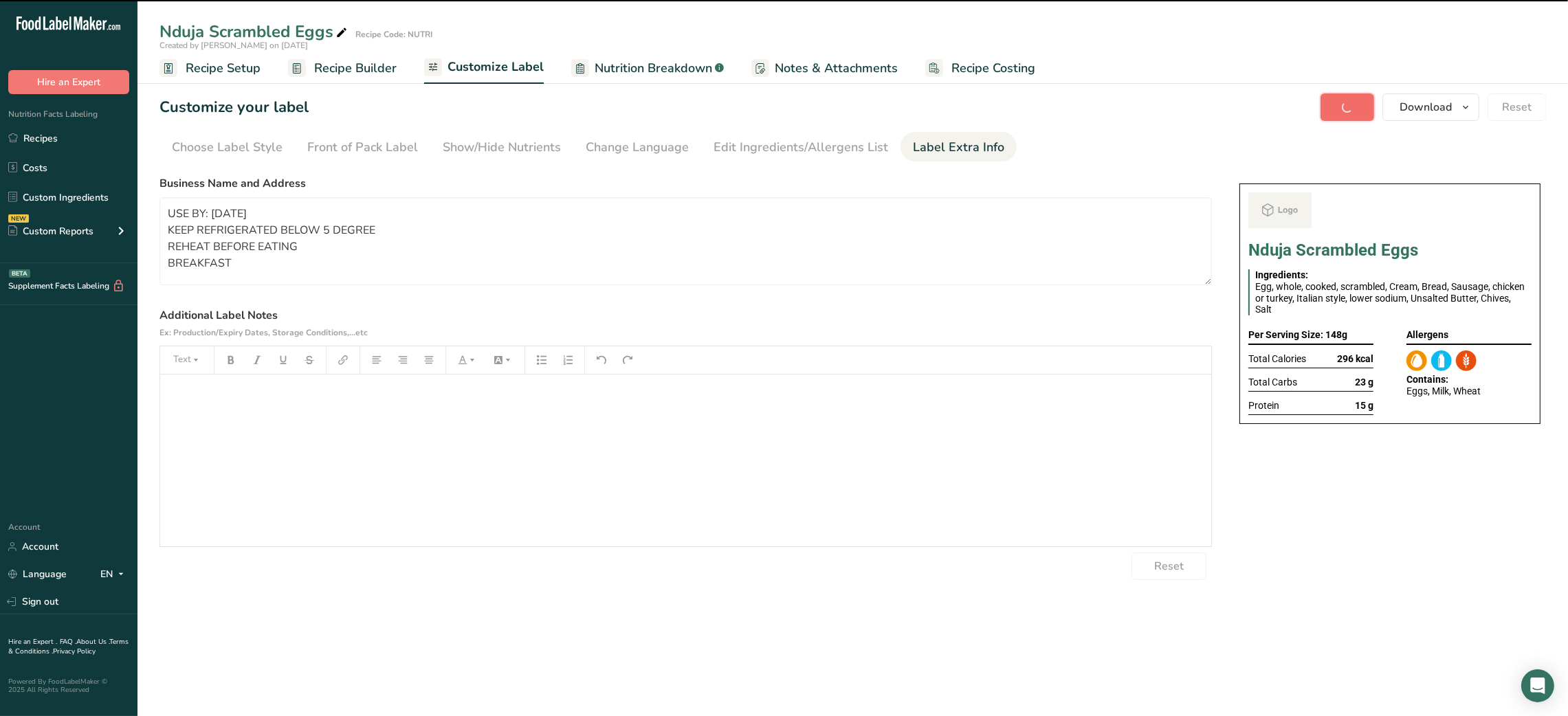
type textarea "USE BY: [DATE] KEEP REFRIGERATED BELOW 5 DEGREE REHEAT BEFORE EATING BREAKFAST"
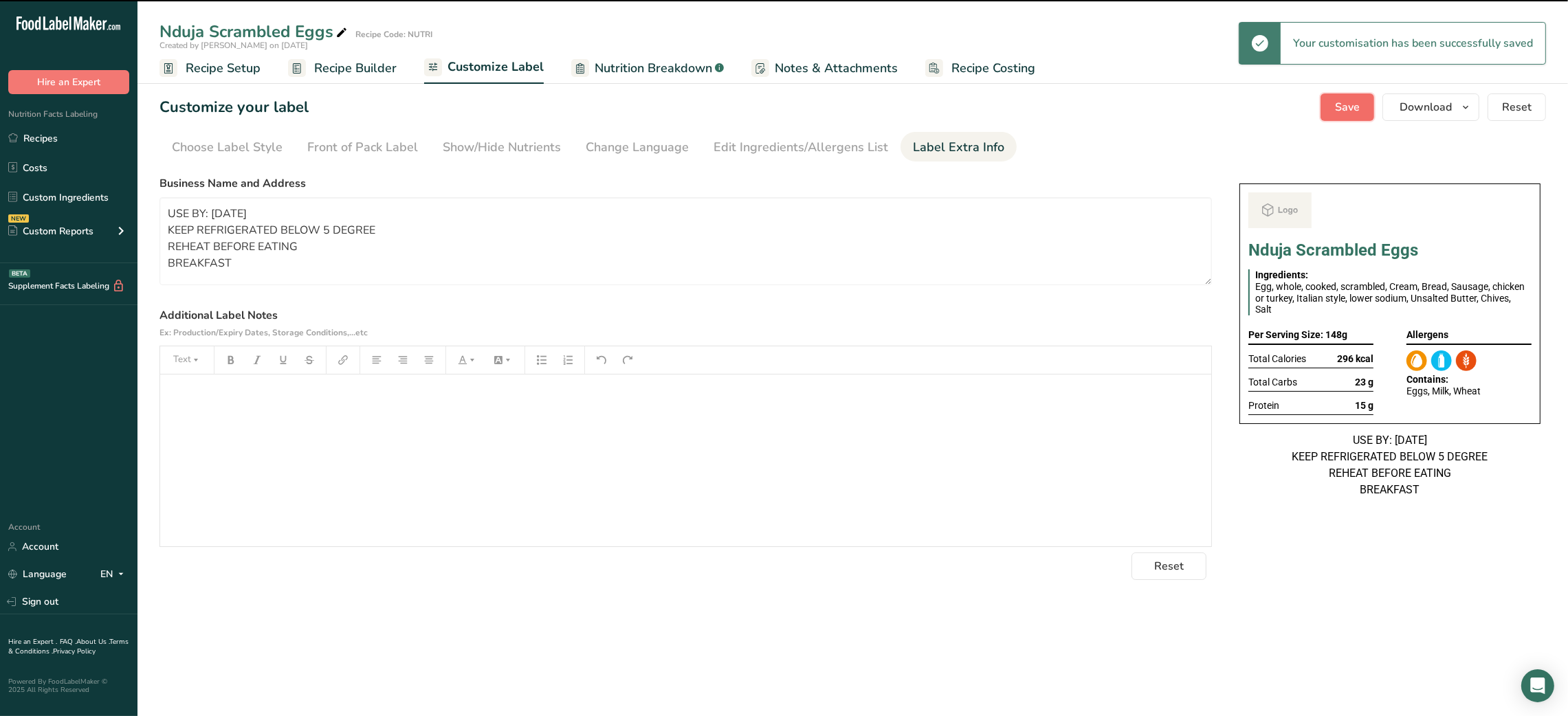
scroll to position [0, 0]
